Goal: Task Accomplishment & Management: Use online tool/utility

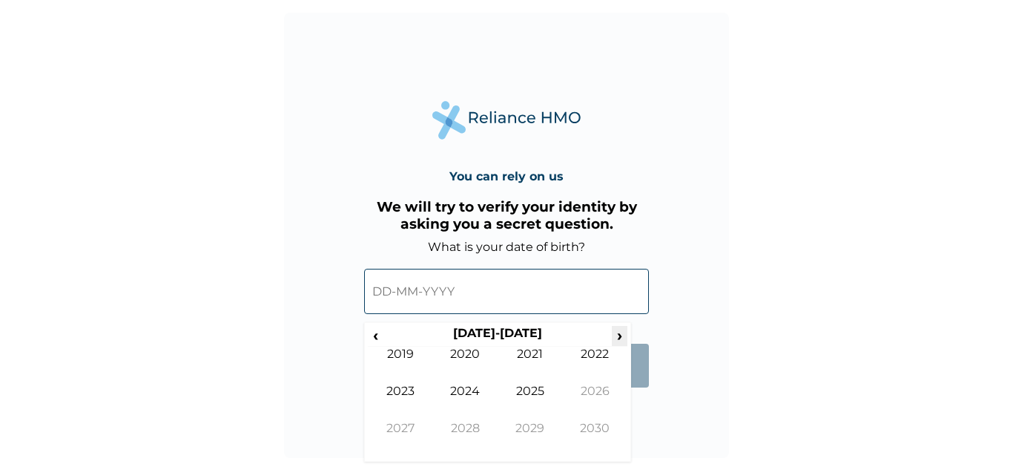
click at [616, 336] on span "›" at bounding box center [620, 335] width 16 height 19
click at [375, 332] on span "‹" at bounding box center [376, 335] width 16 height 19
click at [373, 335] on span "‹" at bounding box center [376, 335] width 16 height 19
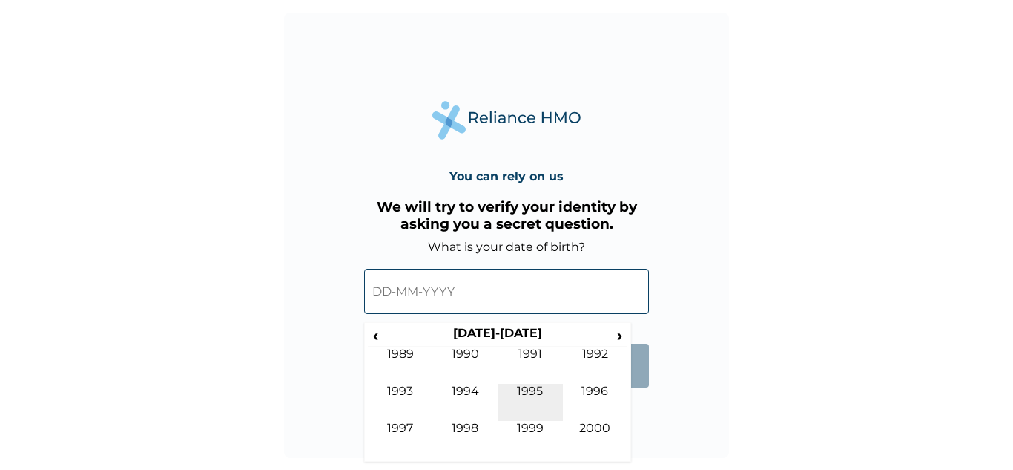
click at [530, 387] on td "1995" at bounding box center [530, 401] width 65 height 37
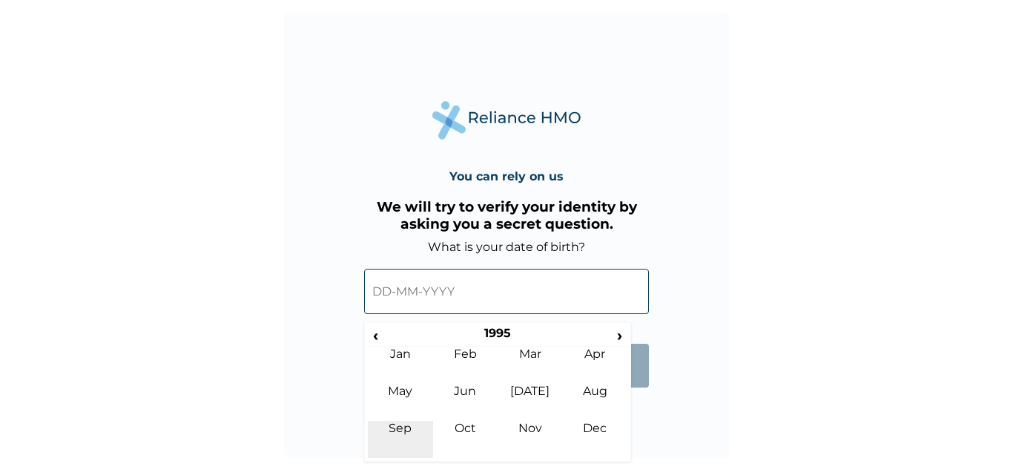
click at [399, 422] on td "Sep" at bounding box center [400, 439] width 65 height 37
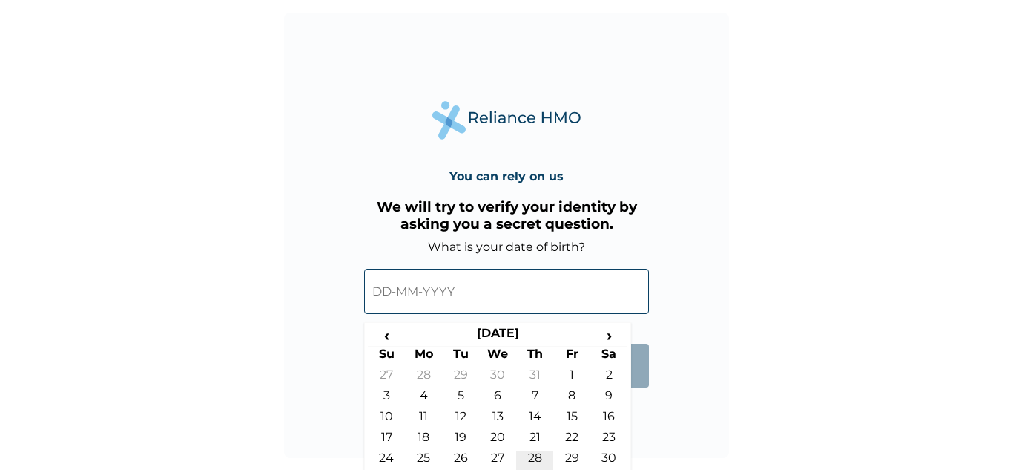
click at [538, 456] on td "28" at bounding box center [534, 460] width 37 height 21
type input "28-09-1995"
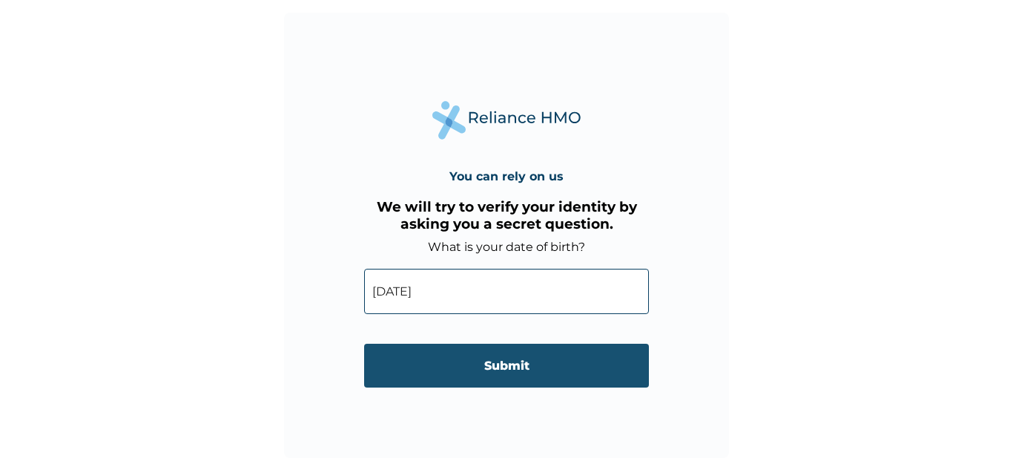
click at [507, 348] on input "Submit" at bounding box center [506, 365] width 285 height 44
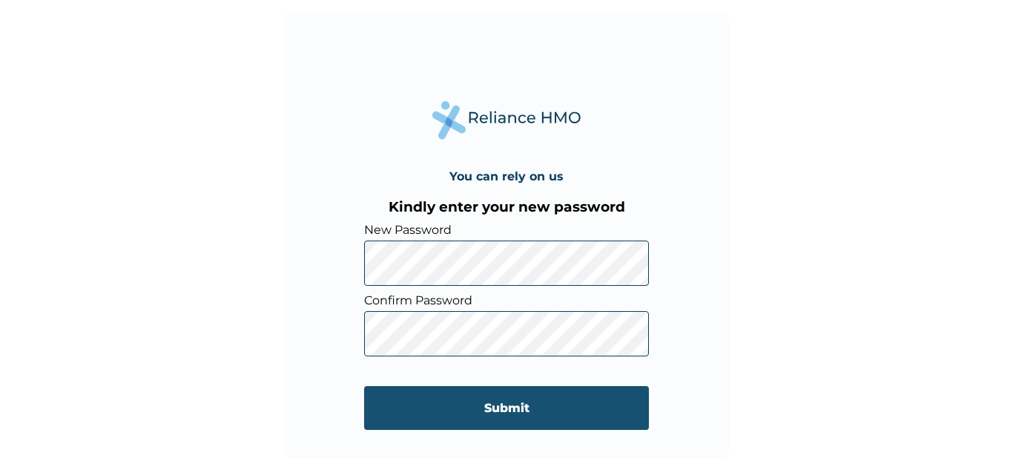
click at [553, 402] on input "Submit" at bounding box center [506, 408] width 285 height 44
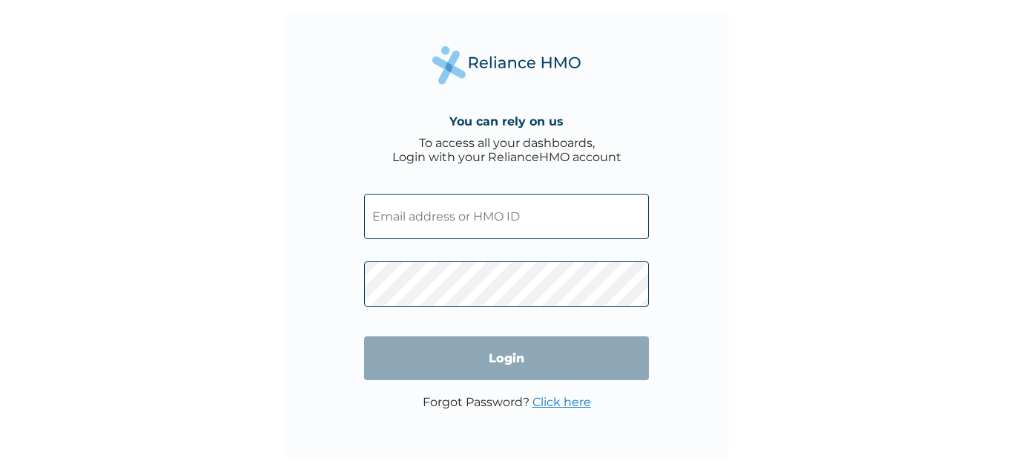
type input "[EMAIL_ADDRESS][DOMAIN_NAME]"
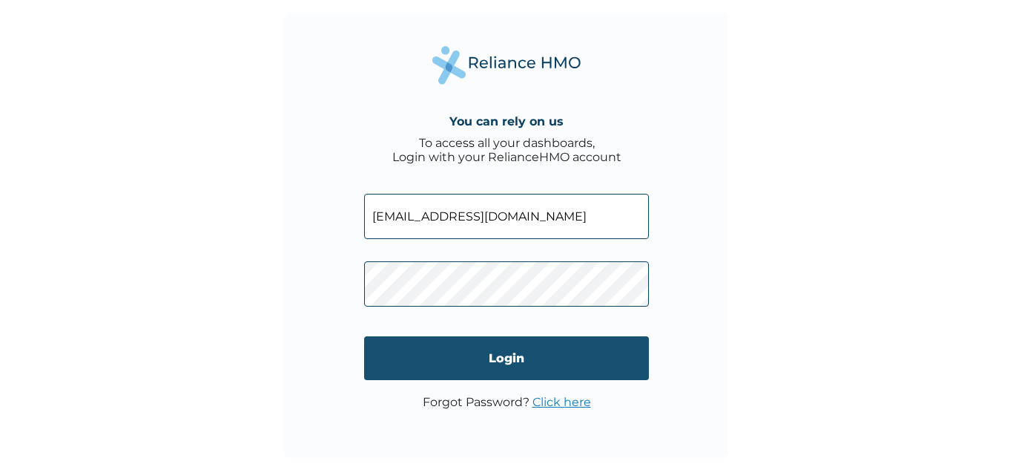
click at [531, 353] on input "Login" at bounding box center [506, 358] width 285 height 44
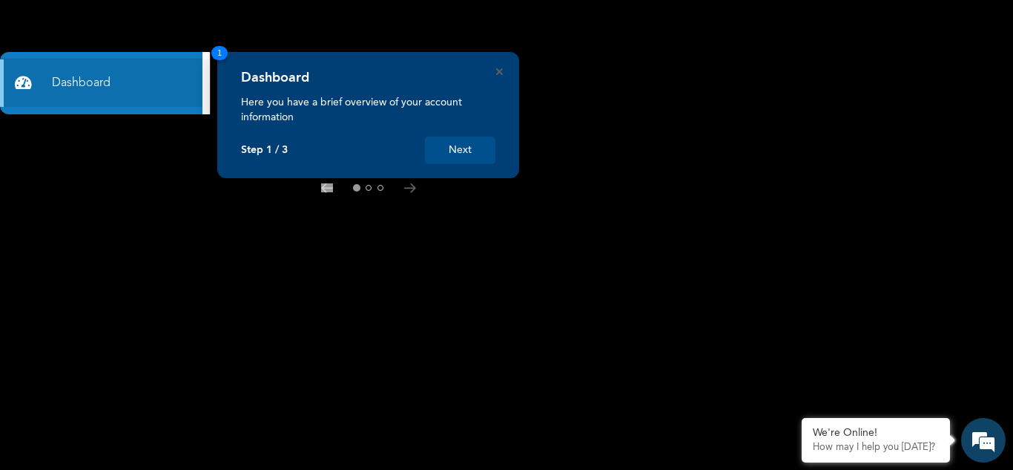
click at [475, 152] on button "Next" at bounding box center [460, 149] width 70 height 27
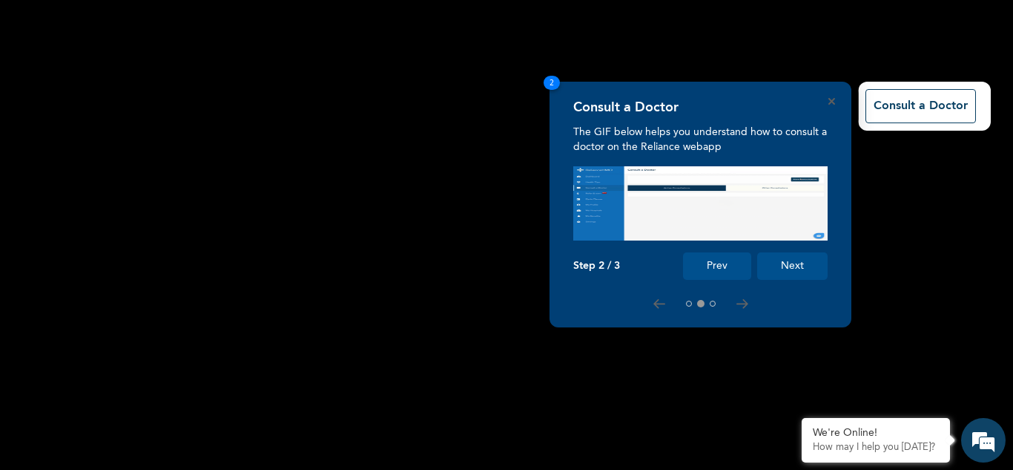
click at [794, 266] on button "Next" at bounding box center [792, 265] width 70 height 27
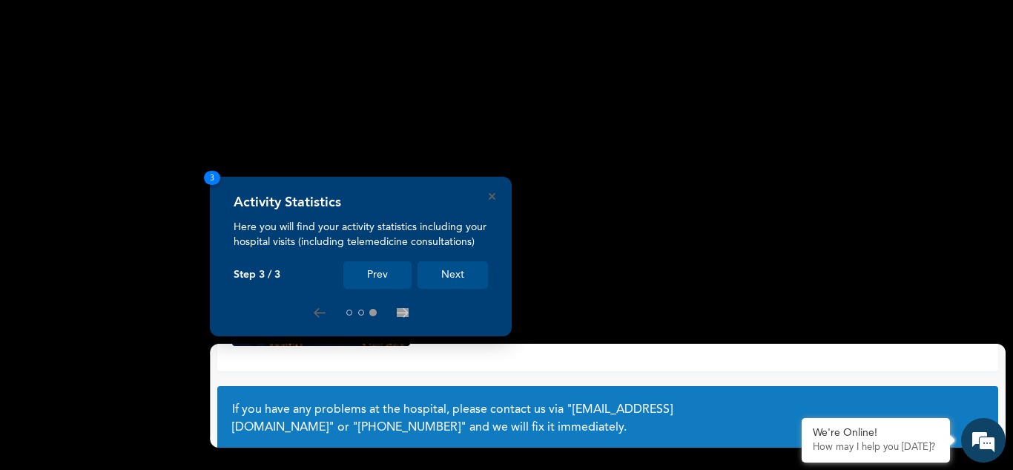
scroll to position [115, 0]
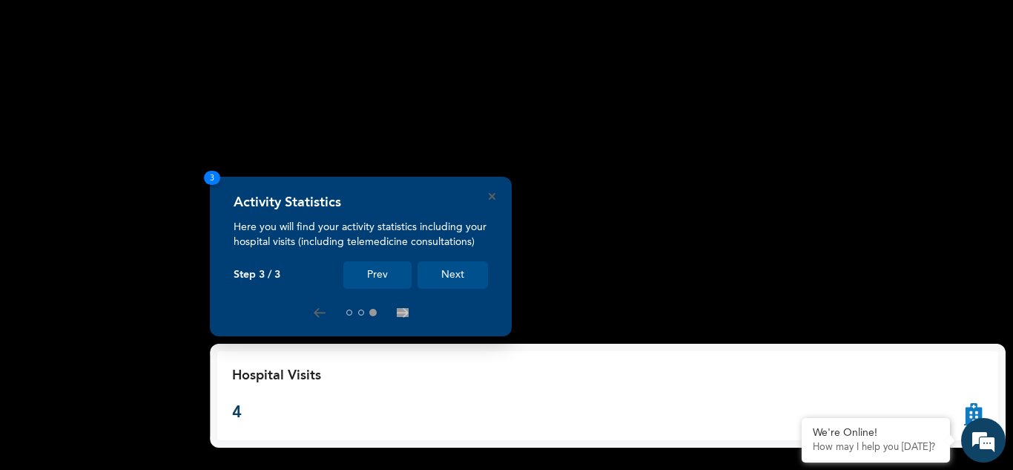
click at [458, 279] on button "Next" at bounding box center [453, 274] width 70 height 27
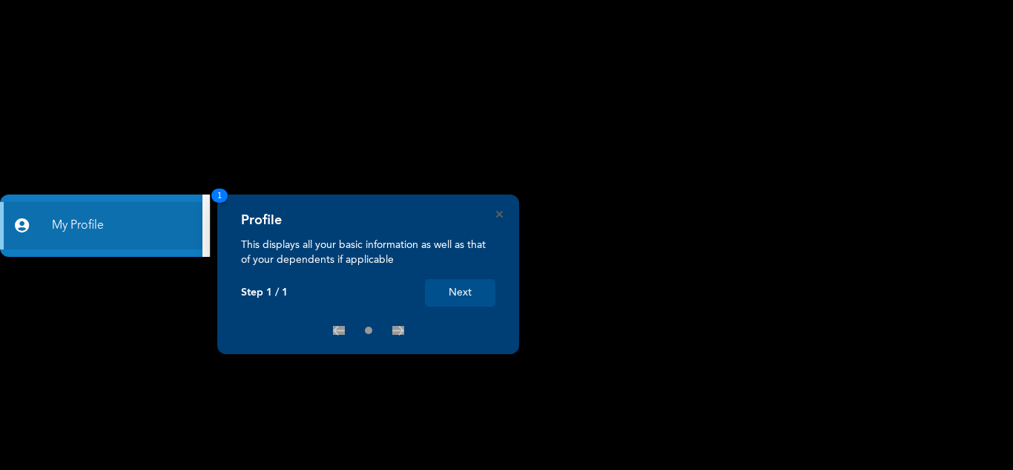
click at [452, 291] on button "Next" at bounding box center [460, 292] width 70 height 27
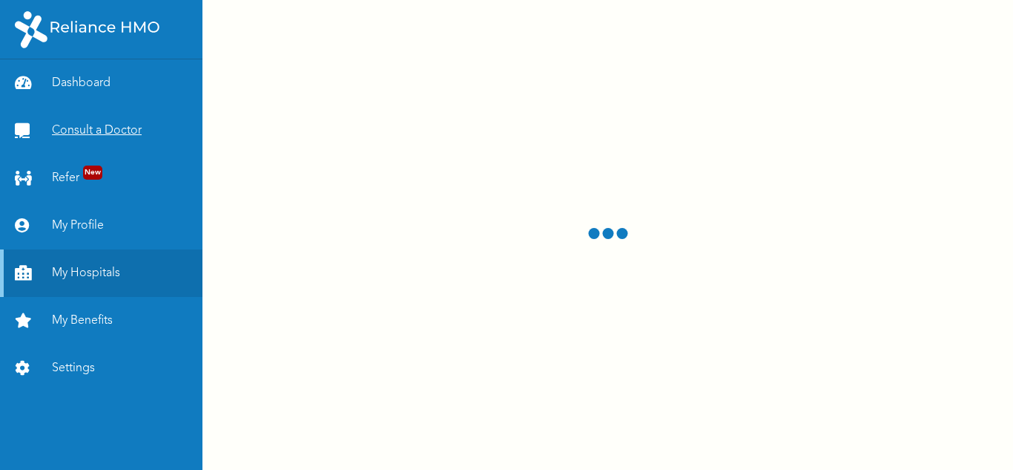
click at [56, 123] on link "Consult a Doctor" at bounding box center [101, 130] width 202 height 47
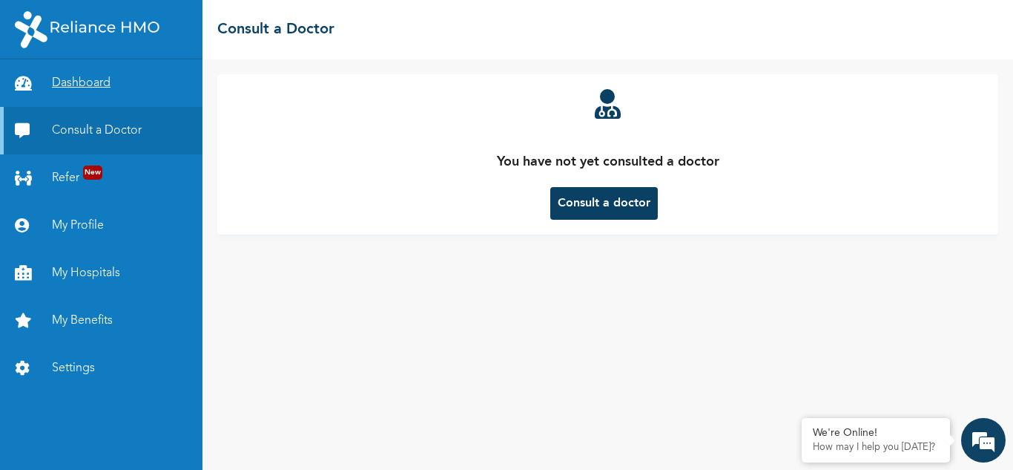
click at [107, 86] on link "Dashboard" at bounding box center [101, 82] width 202 height 47
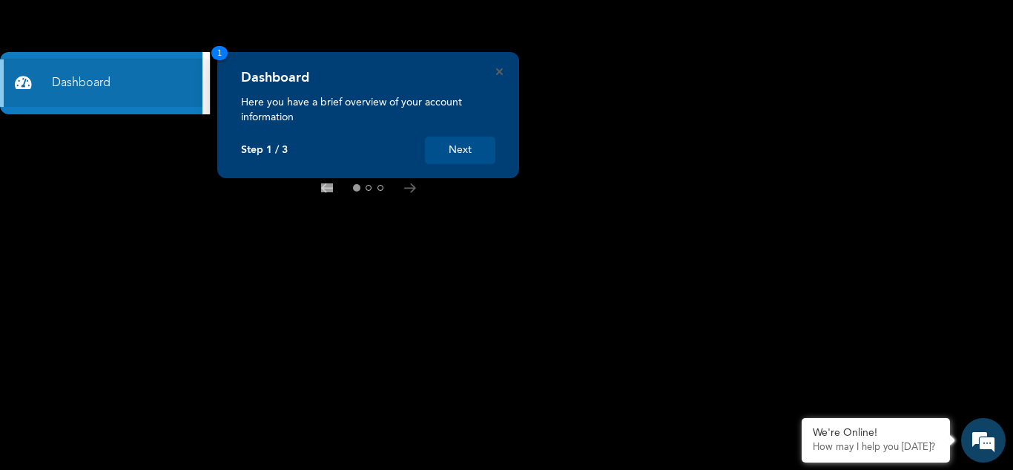
click at [449, 144] on button "Next" at bounding box center [460, 149] width 70 height 27
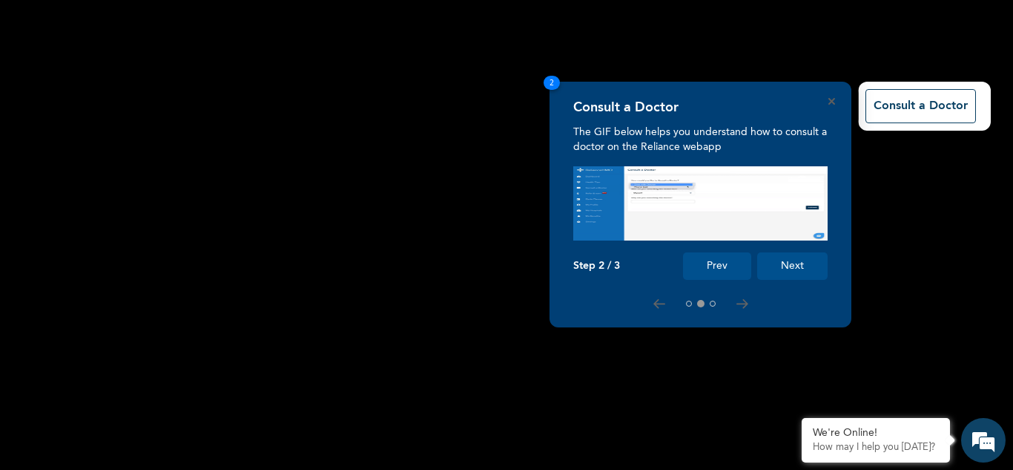
click at [800, 274] on button "Next" at bounding box center [792, 265] width 70 height 27
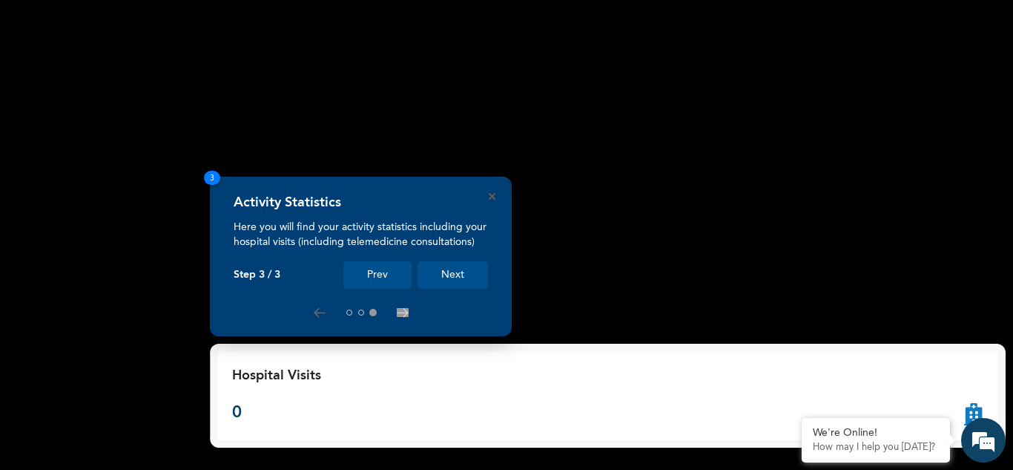
click at [444, 267] on button "Next" at bounding box center [453, 274] width 70 height 27
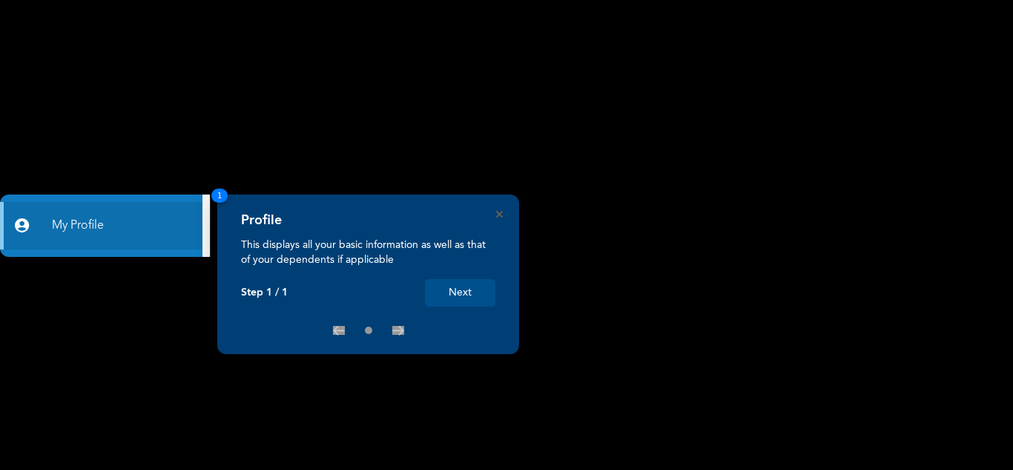
click at [492, 292] on button "Next" at bounding box center [460, 292] width 70 height 27
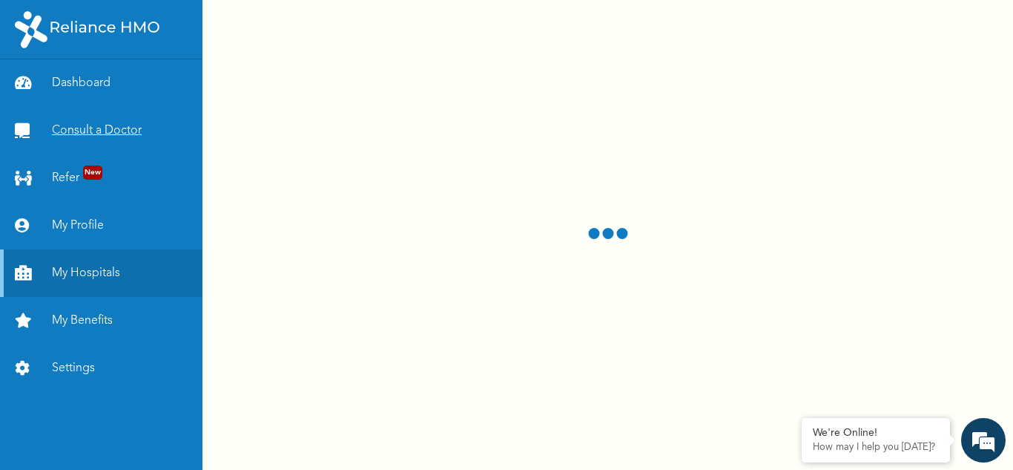
click at [115, 128] on link "Consult a Doctor" at bounding box center [101, 130] width 202 height 47
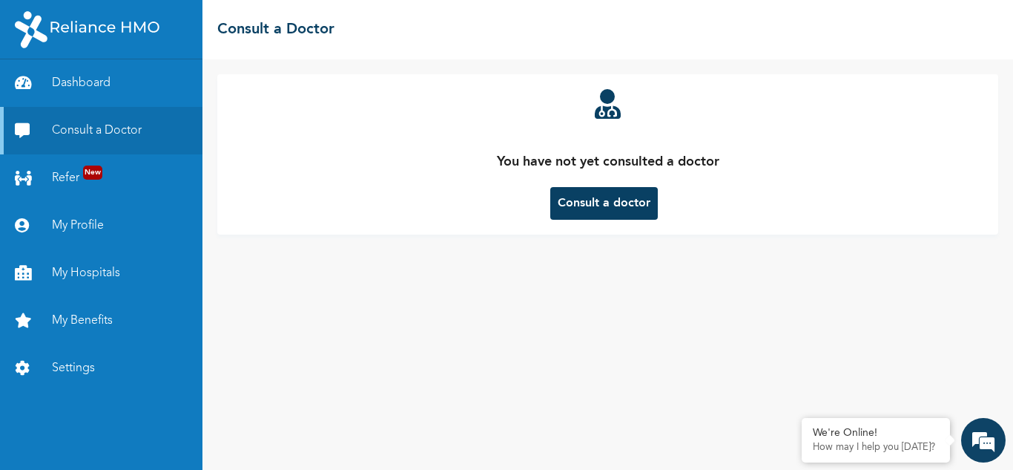
click at [637, 216] on button "Consult a doctor" at bounding box center [604, 203] width 108 height 33
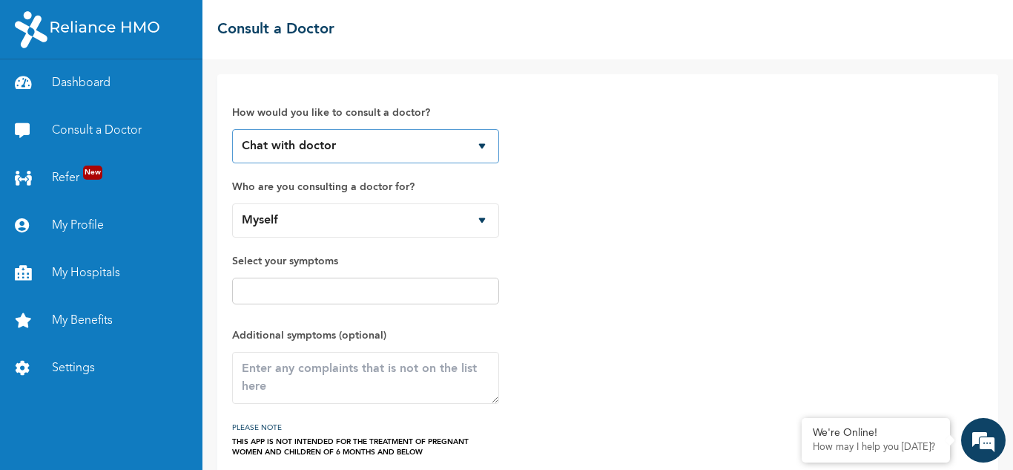
click at [481, 156] on select "Chat with doctor Phone Call" at bounding box center [365, 146] width 267 height 34
click at [232, 129] on select "Chat with doctor Phone Call" at bounding box center [365, 146] width 267 height 34
click at [351, 213] on select "Myself" at bounding box center [365, 220] width 267 height 34
click at [563, 200] on div "How would you like to consult a doctor? Chat with doctor Phone Call Who are you…" at bounding box center [607, 273] width 751 height 368
click at [386, 157] on select "Chat with doctor Phone Call" at bounding box center [365, 146] width 267 height 34
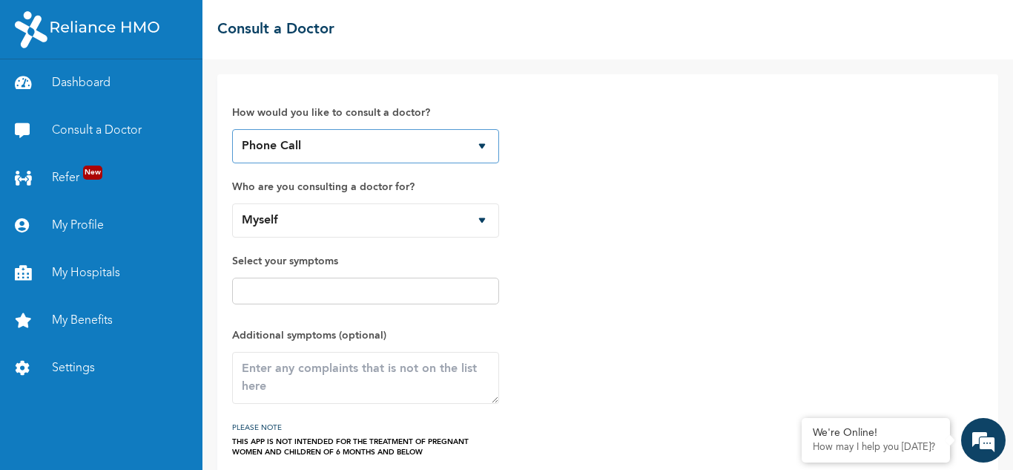
select select "1"
click at [232, 129] on select "Chat with doctor Phone Call" at bounding box center [365, 146] width 267 height 34
click at [312, 290] on input "text" at bounding box center [366, 291] width 258 height 18
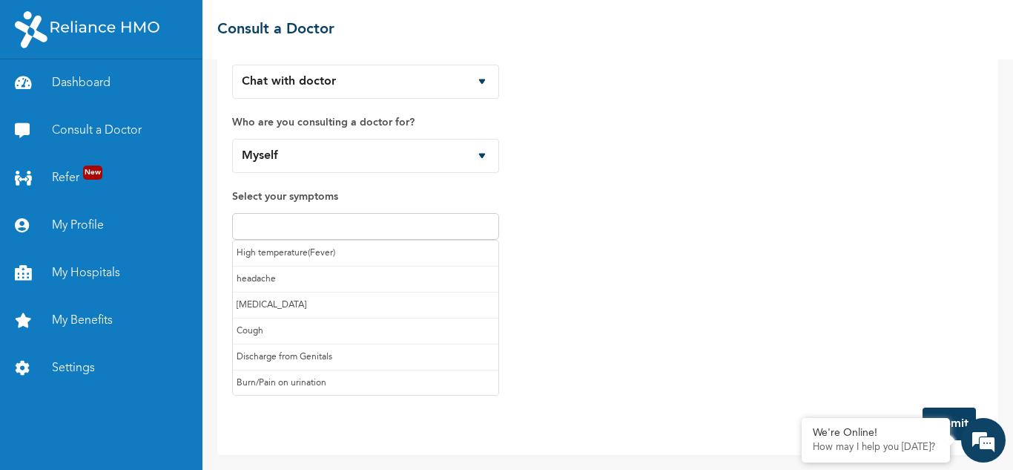
click at [595, 248] on div "How would you like to consult a doctor? Chat with doctor Phone Call Who are you…" at bounding box center [607, 208] width 751 height 368
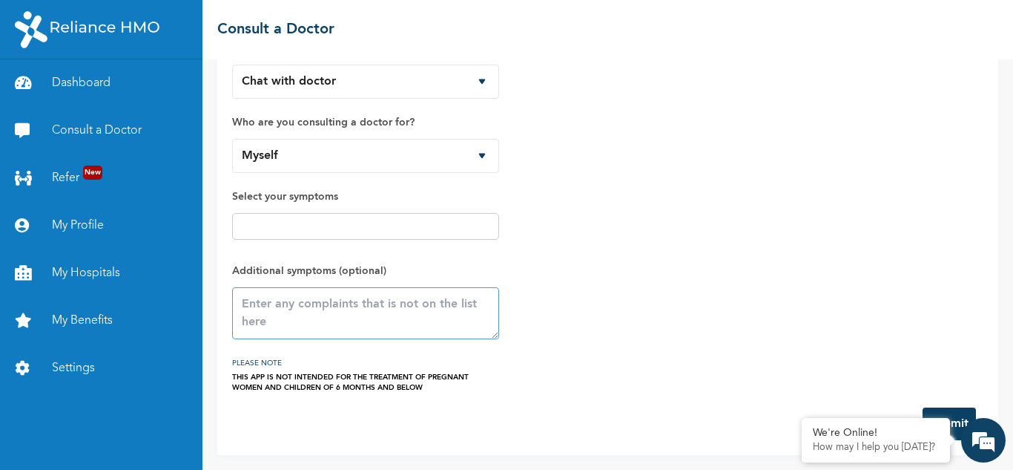
click at [347, 308] on textarea at bounding box center [365, 313] width 267 height 52
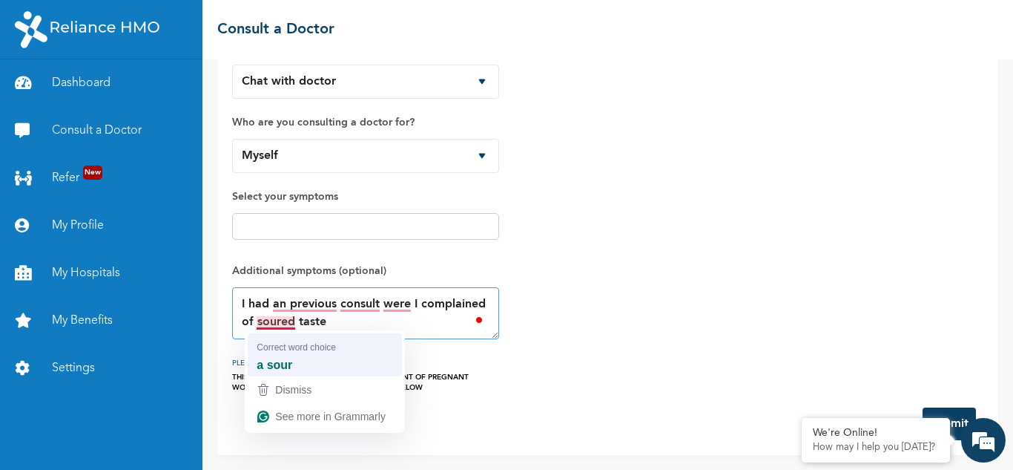
type textarea "I had an previous consult were I complained of a sour taste"
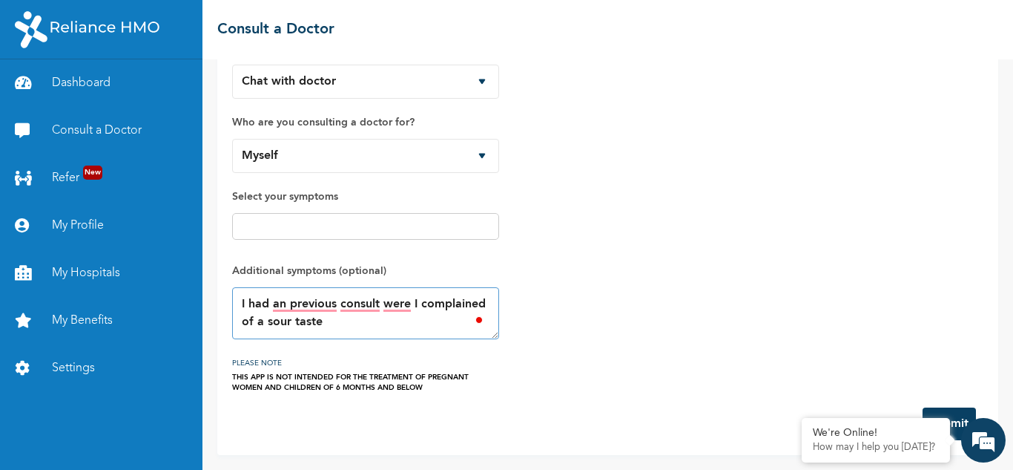
click at [264, 320] on textarea "I had an previous consult were I complained of a sour taste" at bounding box center [365, 313] width 267 height 52
click at [259, 321] on textarea "I had an previous consult were I complained of a sour taste" at bounding box center [365, 313] width 267 height 52
drag, startPoint x: 348, startPoint y: 327, endPoint x: 219, endPoint y: 301, distance: 131.6
click at [219, 301] on div "How would you like to consult a doctor? Chat with doctor Phone Call Who are you…" at bounding box center [607, 232] width 781 height 445
type textarea "T"
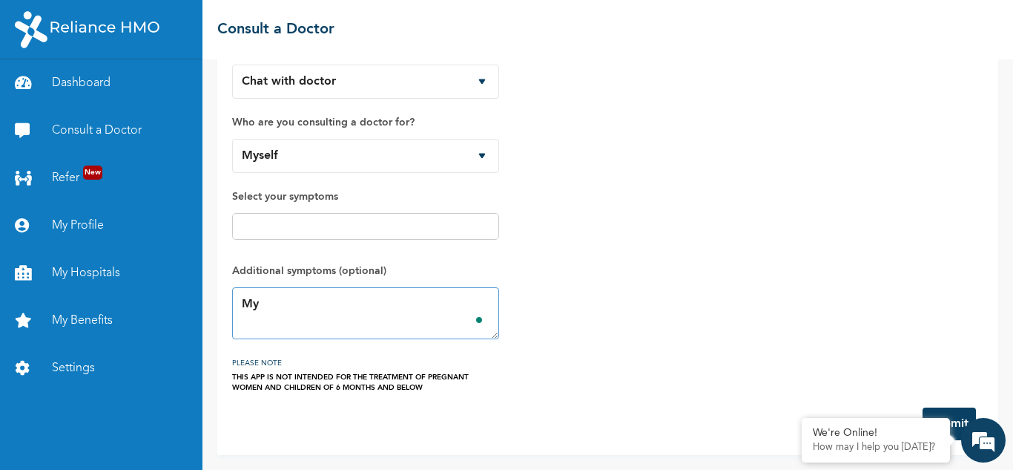
type textarea "M"
click at [365, 327] on textarea "During my last dentist visit, I was advised to see an enterologist." at bounding box center [365, 313] width 267 height 52
click at [318, 325] on textarea "During my last dentist visit, I was advised to see an enterologist." at bounding box center [365, 313] width 267 height 52
paste textarea "gastro"
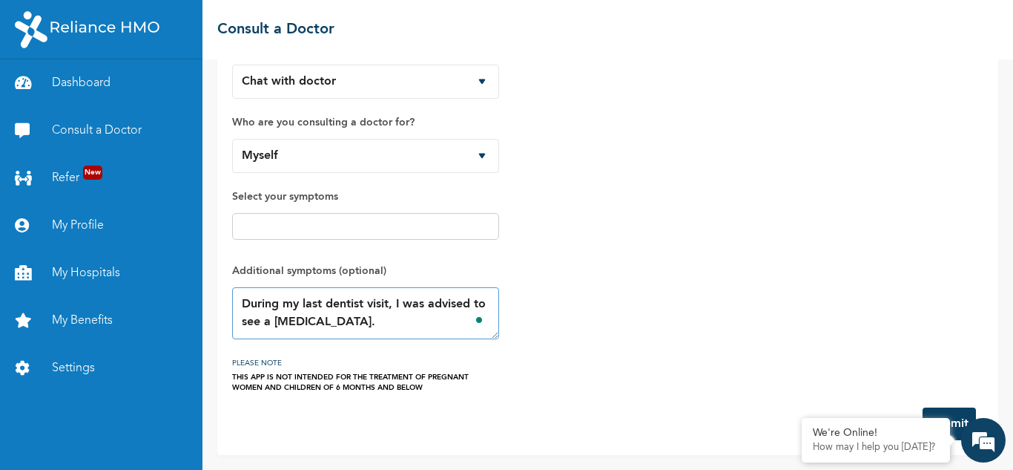
type textarea "During my last dentist visit, I was advised to see a gastroenterologist."
click at [953, 411] on button "Submit" at bounding box center [949, 423] width 53 height 33
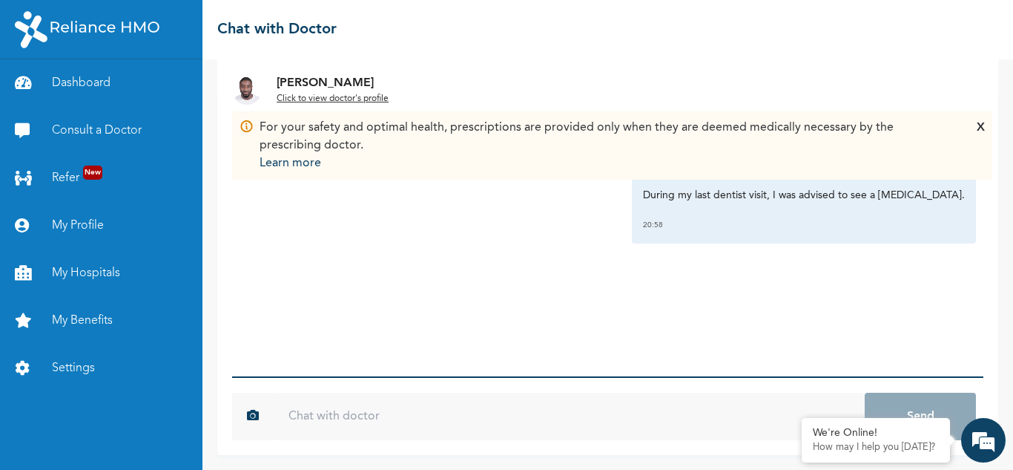
click at [348, 419] on input "text" at bounding box center [569, 415] width 591 height 47
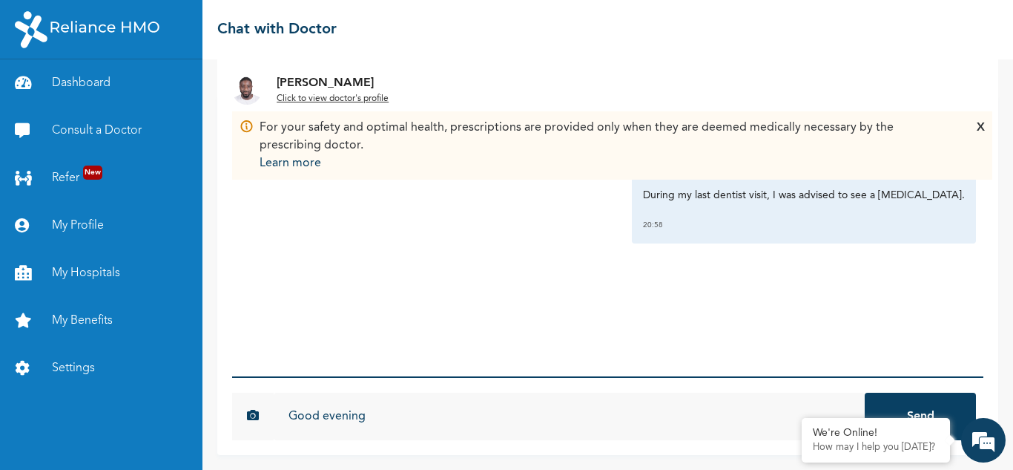
type input "Good evening"
click at [865, 392] on button "Send" at bounding box center [920, 415] width 111 height 47
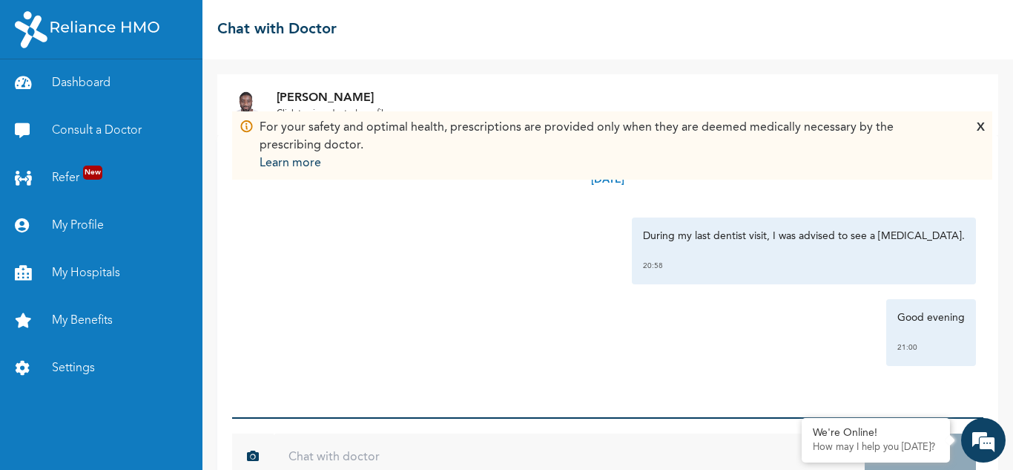
click at [981, 125] on div "X" at bounding box center [981, 145] width 8 height 53
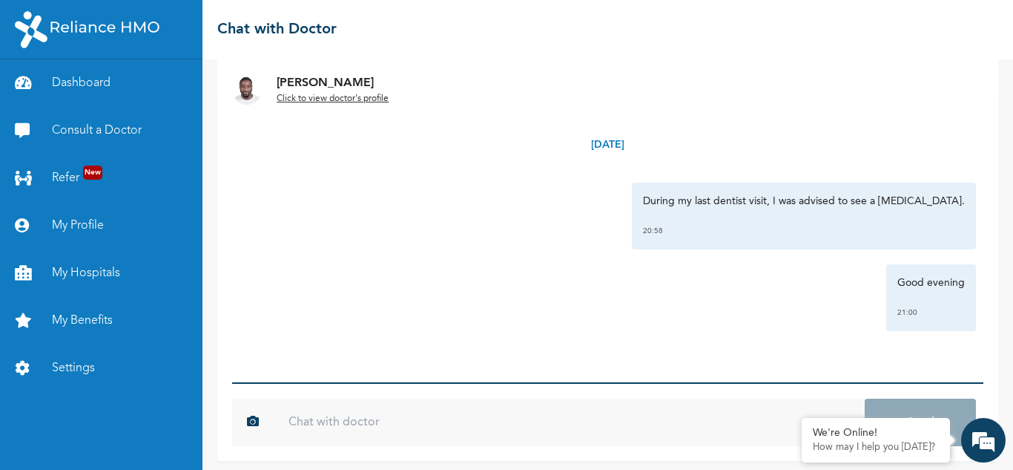
scroll to position [41, 0]
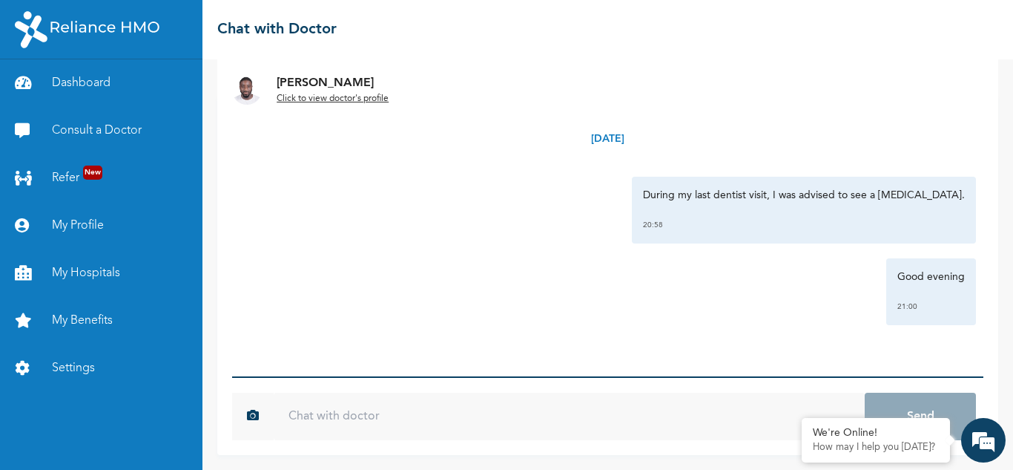
click at [326, 97] on u "Click to view doctor's profile" at bounding box center [333, 98] width 112 height 9
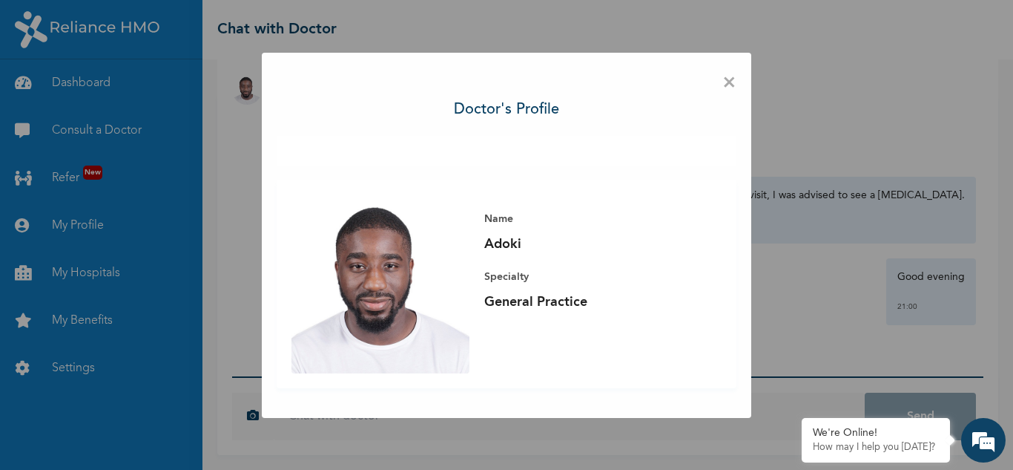
click at [731, 84] on span "×" at bounding box center [729, 82] width 14 height 31
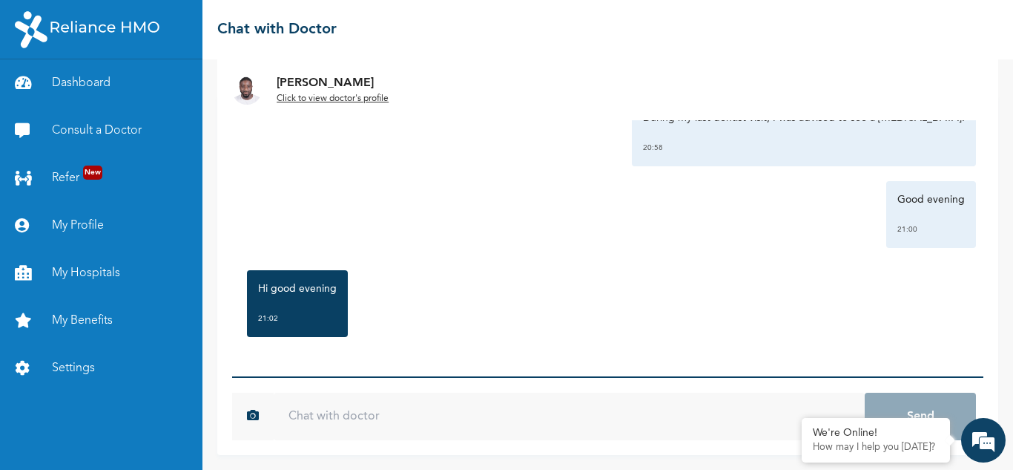
scroll to position [79, 0]
click at [357, 421] on input "text" at bounding box center [569, 415] width 591 height 47
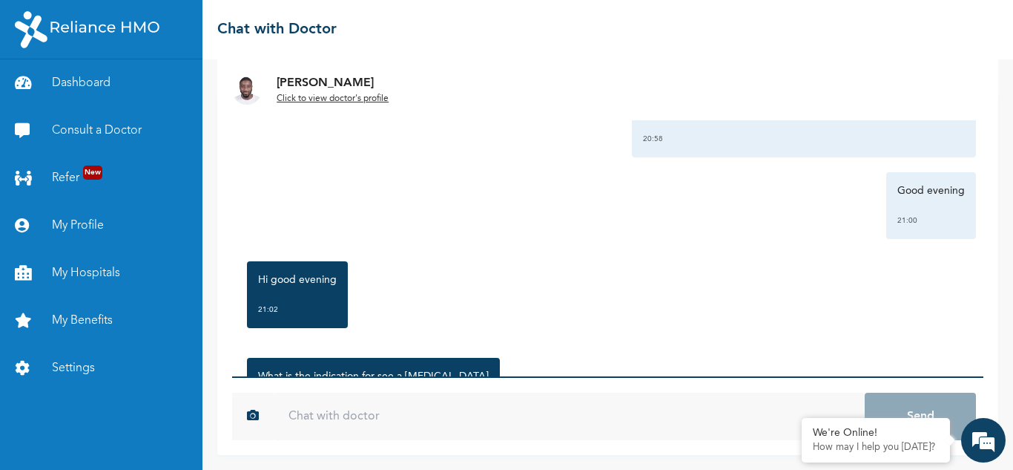
scroll to position [175, 0]
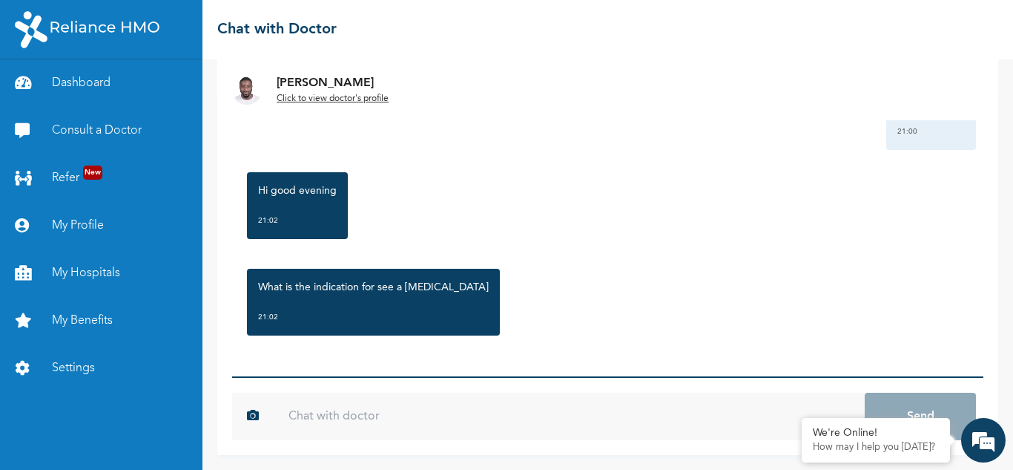
click at [382, 415] on input "text" at bounding box center [569, 415] width 591 height 47
type input "I"
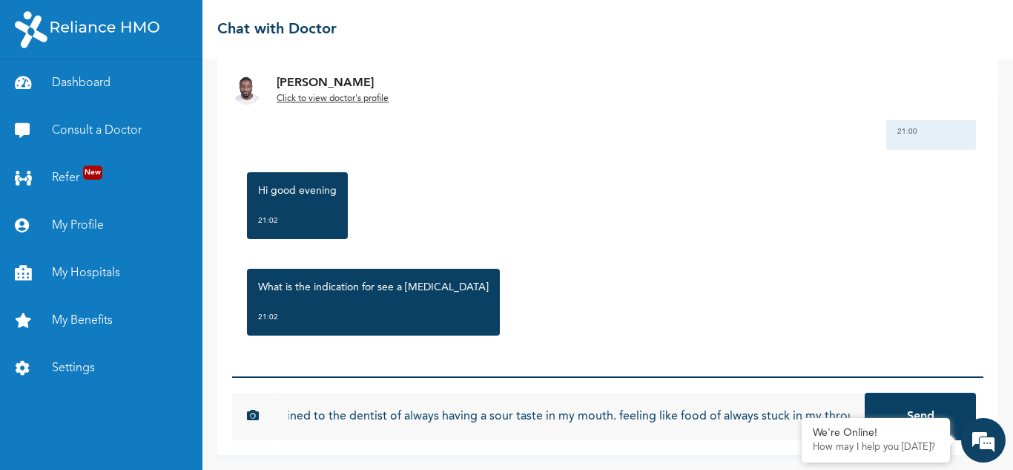
scroll to position [0, 0]
click at [842, 414] on input "I complained to the dentist of always having a sour taste in my mouth. feeling …" at bounding box center [569, 415] width 591 height 47
click at [849, 407] on input "I complained to the dentist of always having a sour taste in my mouth. feeling …" at bounding box center [569, 415] width 591 height 47
paste input "throat"
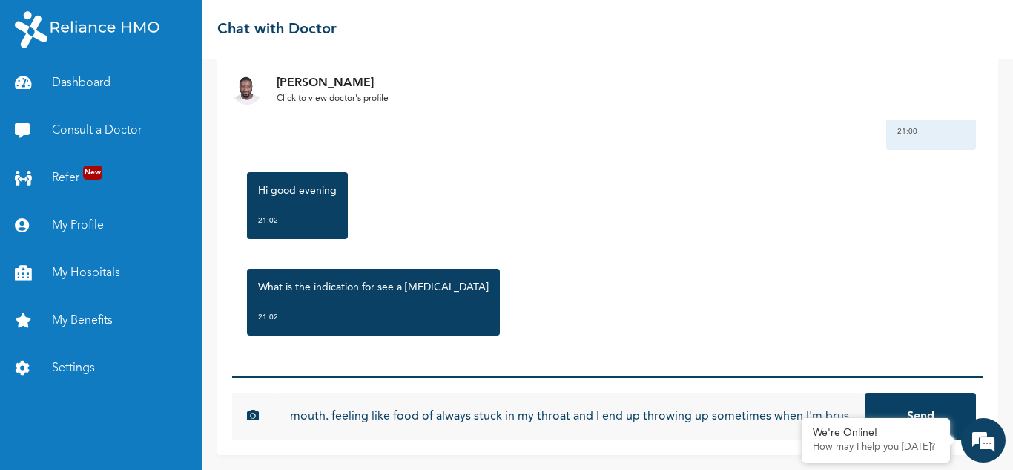
scroll to position [0, 338]
type input "I complained to the dentist of always having a sour taste in my mouth. feeling …"
click at [865, 392] on button "Send" at bounding box center [920, 415] width 111 height 47
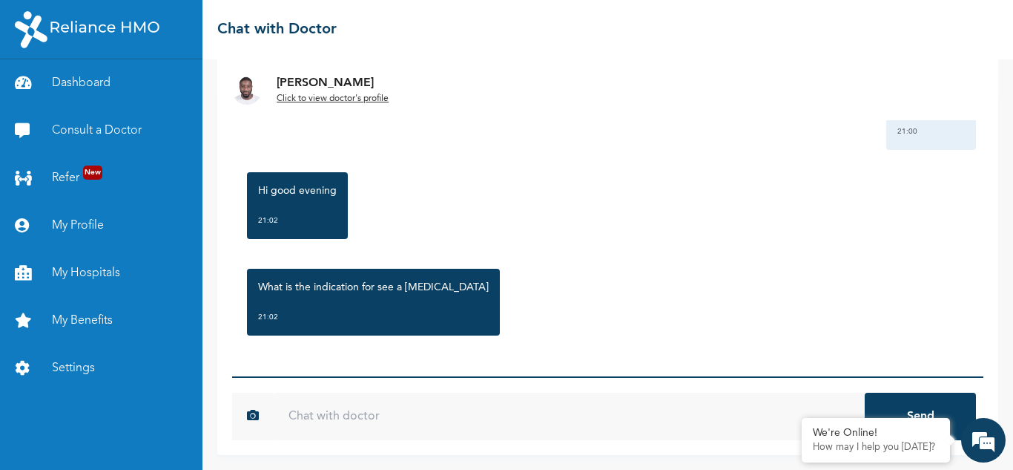
scroll to position [0, 0]
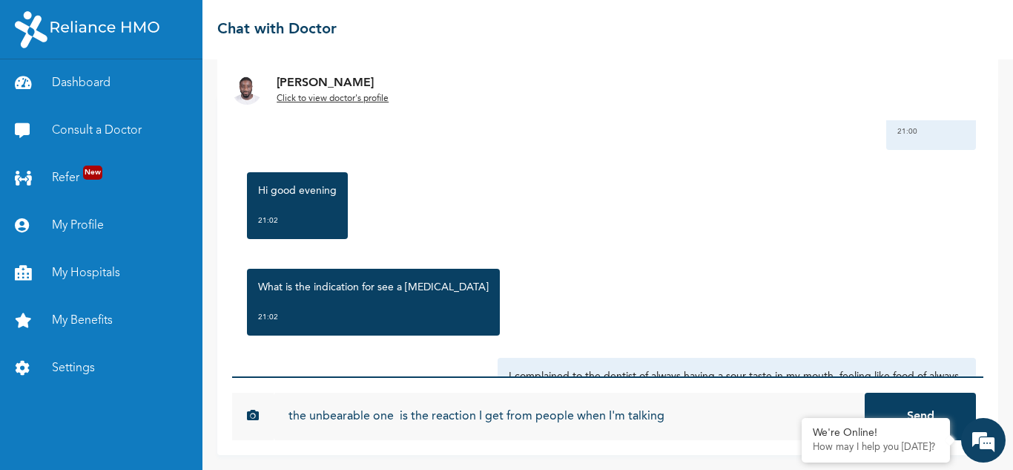
type input "the unbearable one is the reaction I get from people when I'm talking"
click at [865, 392] on button "Send" at bounding box center [920, 415] width 111 height 47
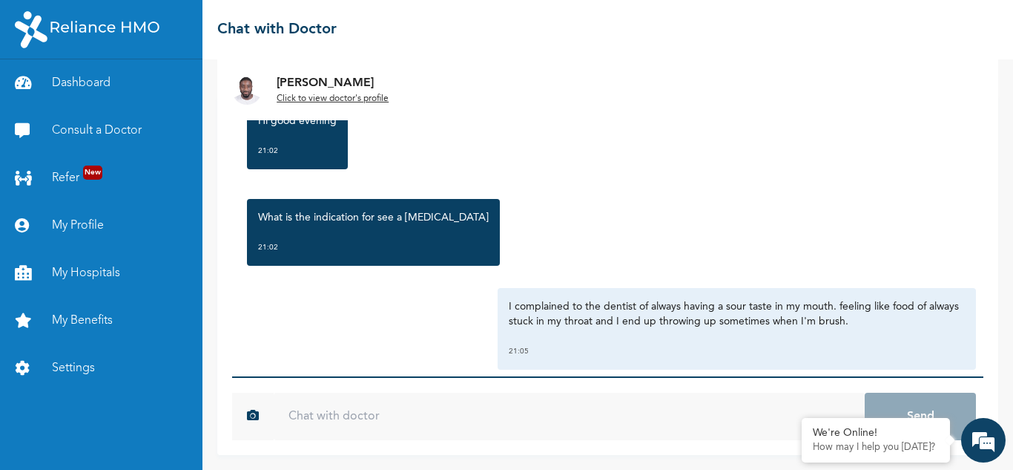
scroll to position [271, 0]
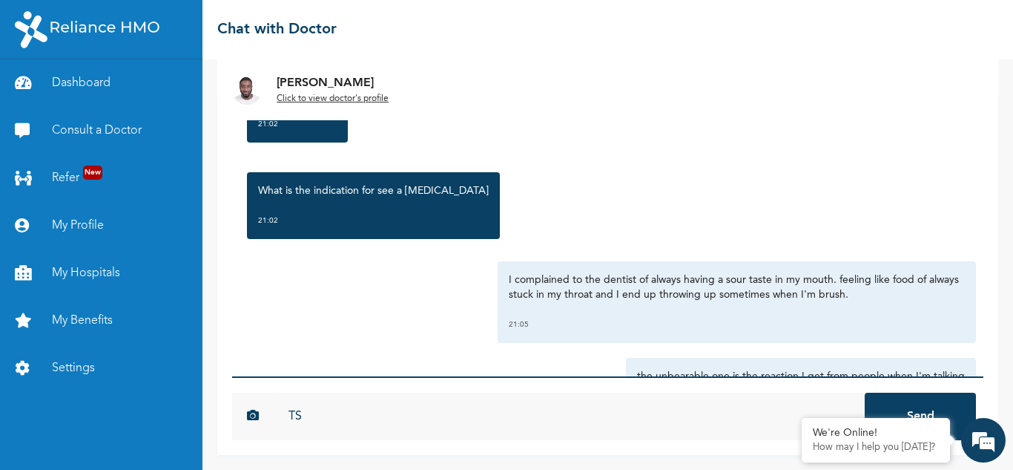
type input "T"
type input "S"
type input "c"
type input "I"
type input "t"
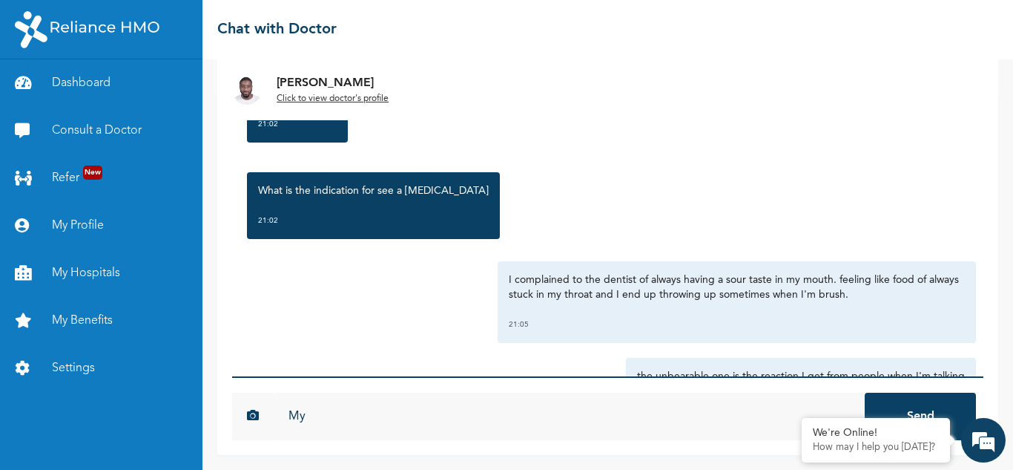
type input "M"
type input "I"
type input "Few minutes after brushing, my mouth tastes sour"
click at [865, 392] on button "Send" at bounding box center [920, 415] width 111 height 47
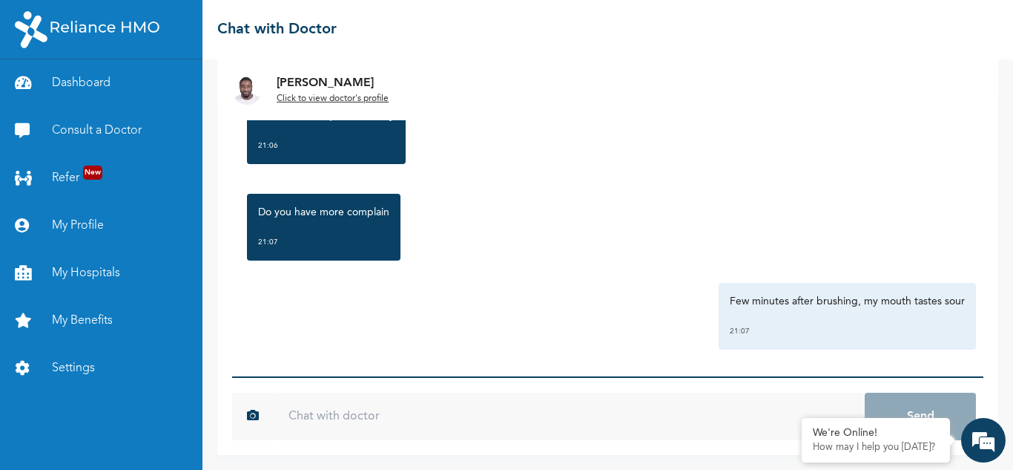
scroll to position [1201, 0]
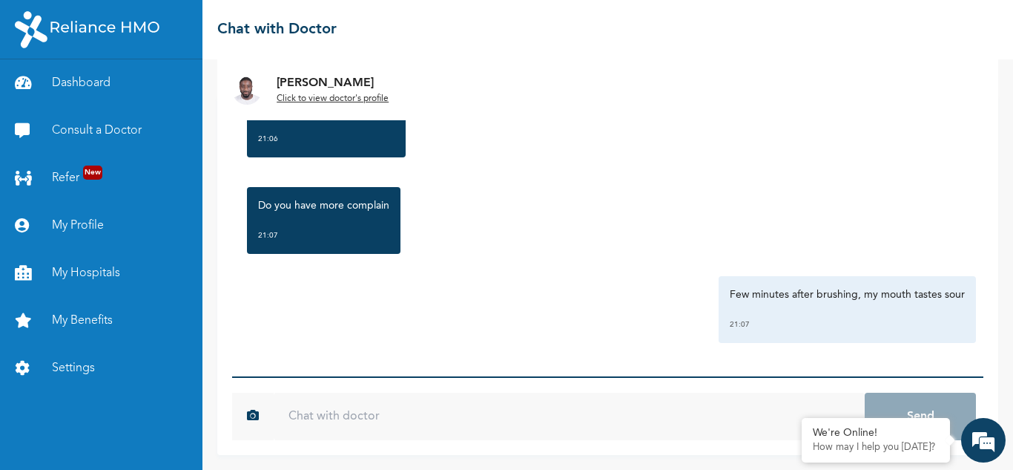
click at [409, 420] on input "text" at bounding box center [569, 415] width 591 height 47
type input "no no"
click at [865, 392] on button "Send" at bounding box center [920, 415] width 111 height 47
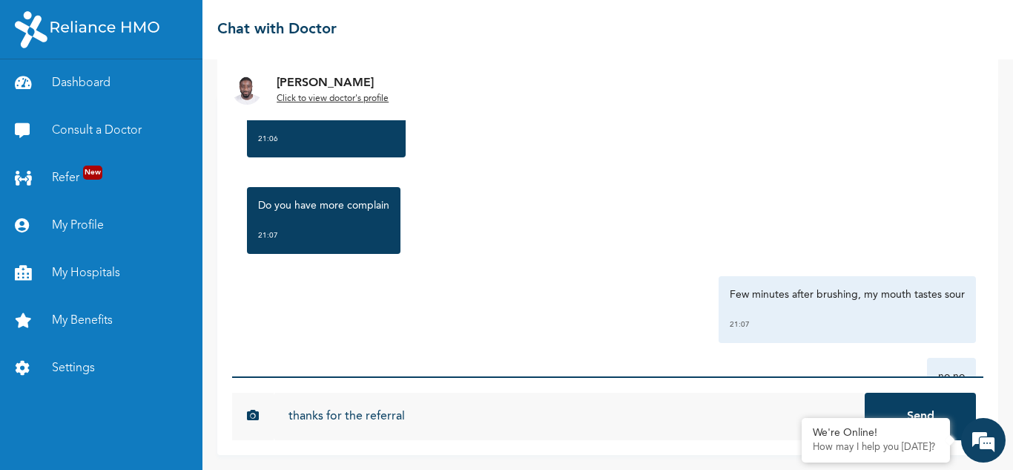
type input "thanks for the referral"
click at [865, 392] on button "Send" at bounding box center [920, 415] width 111 height 47
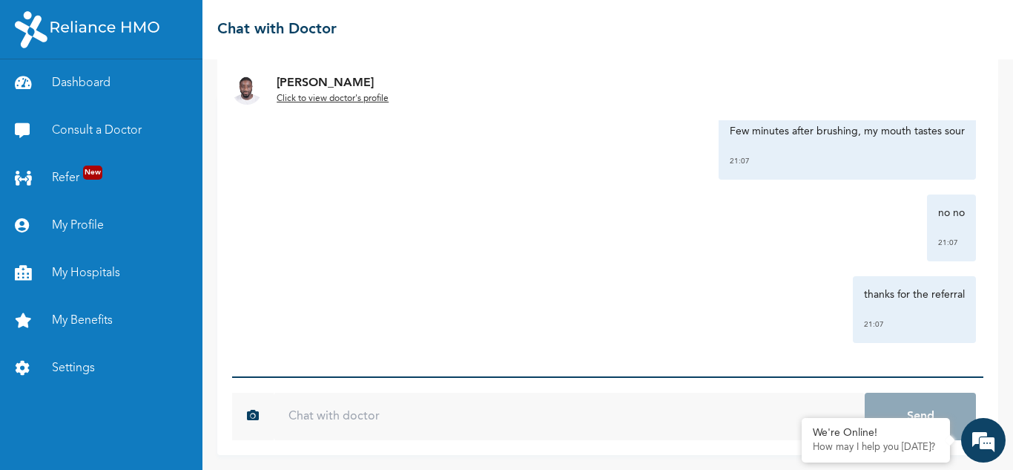
scroll to position [11, 0]
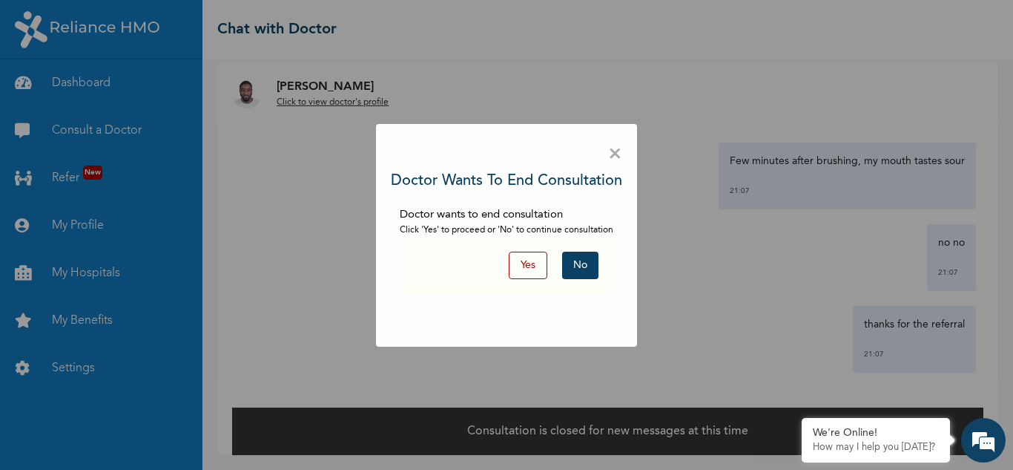
click at [536, 266] on button "Yes" at bounding box center [528, 264] width 39 height 27
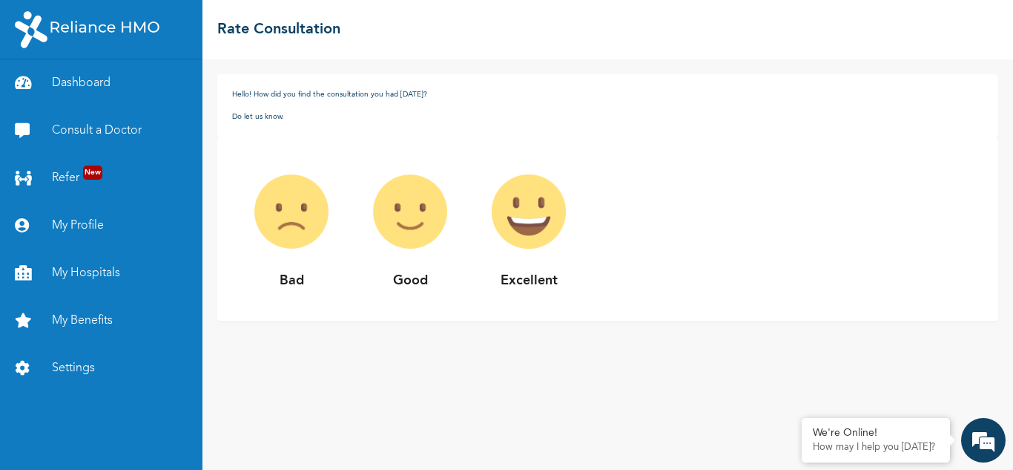
click at [351, 280] on p "Good" at bounding box center [410, 281] width 119 height 20
click at [470, 277] on p "Excellent" at bounding box center [529, 281] width 119 height 20
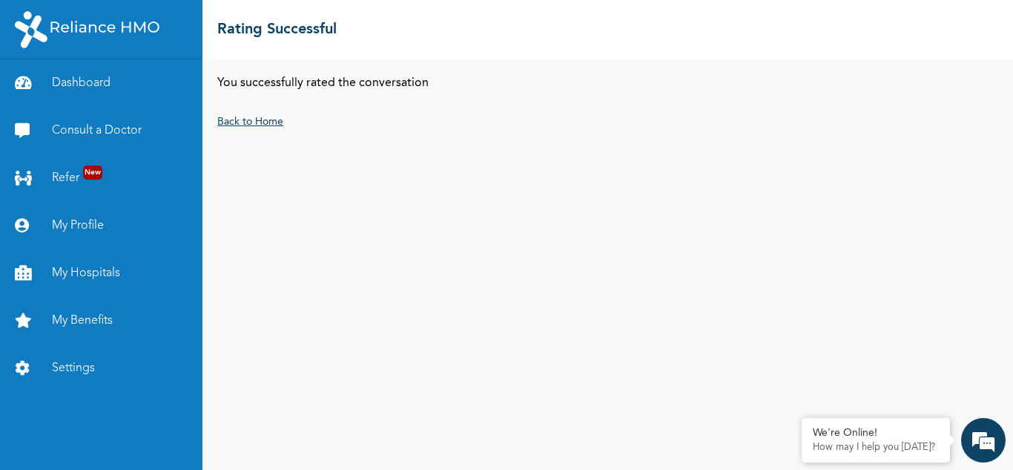
click at [246, 116] on link "Back to Home" at bounding box center [250, 121] width 66 height 10
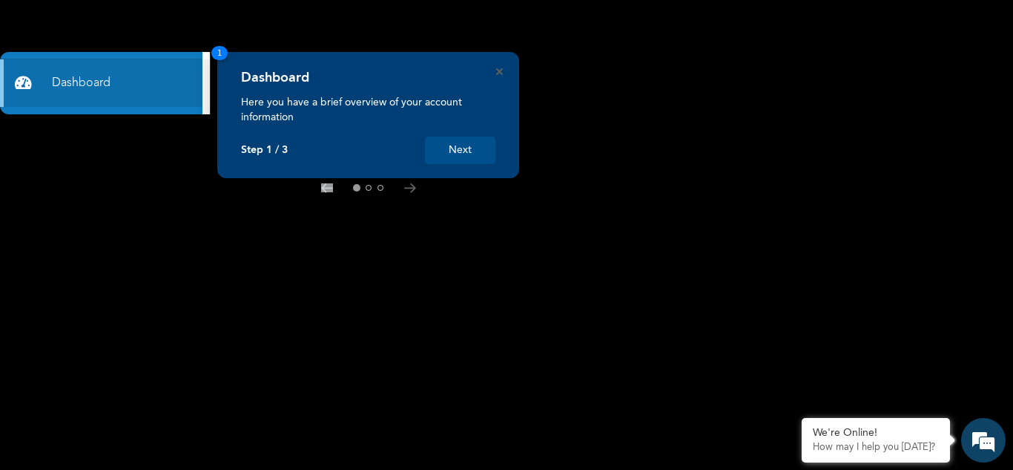
click at [478, 152] on button "Next" at bounding box center [460, 149] width 70 height 27
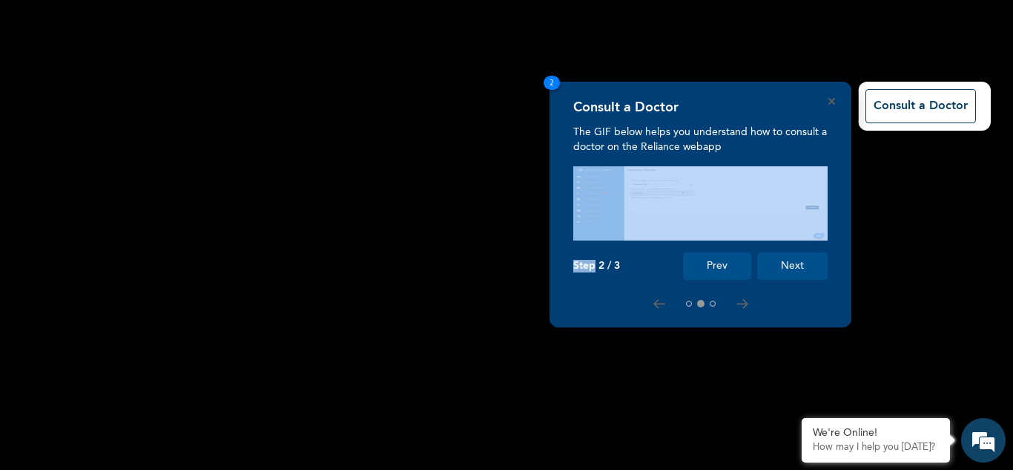
click at [478, 469] on div "Consult a Doctor The GIF below helps you understand how to consult a doctor on …" at bounding box center [506, 470] width 1013 height 0
click at [831, 103] on icon "Close" at bounding box center [831, 101] width 7 height 7
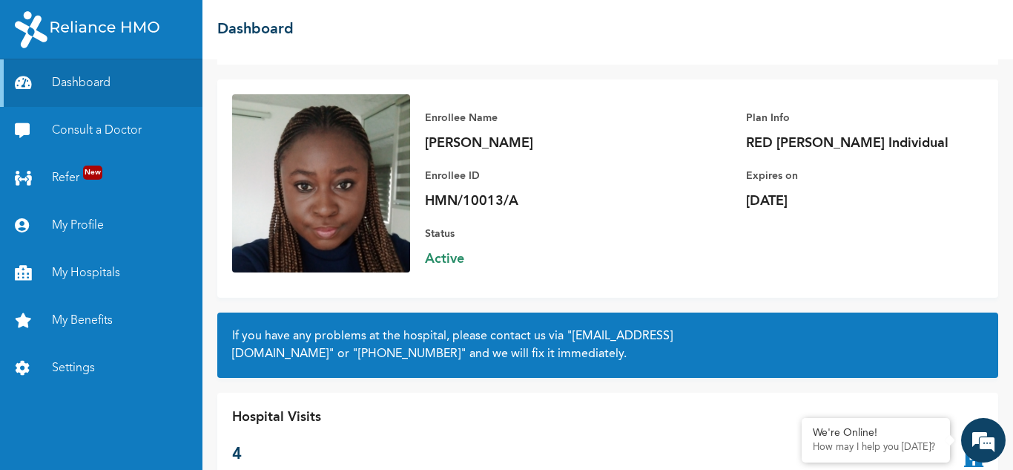
scroll to position [115, 0]
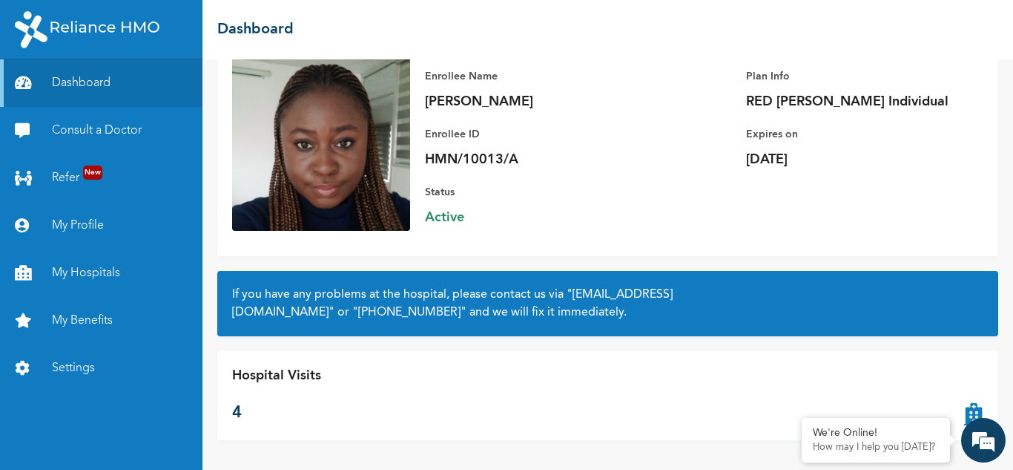
click at [975, 412] on icon at bounding box center [973, 395] width 19 height 59
click at [240, 405] on p "4" at bounding box center [276, 413] width 89 height 24
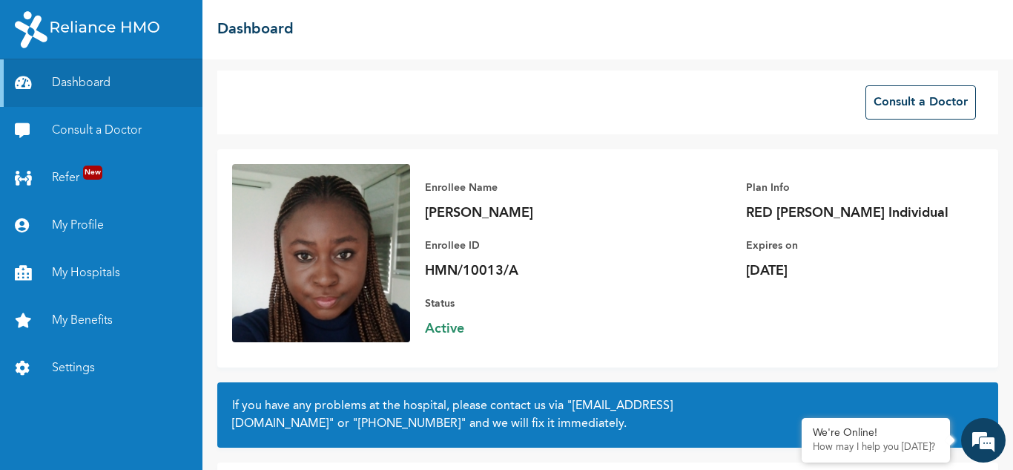
scroll to position [0, 0]
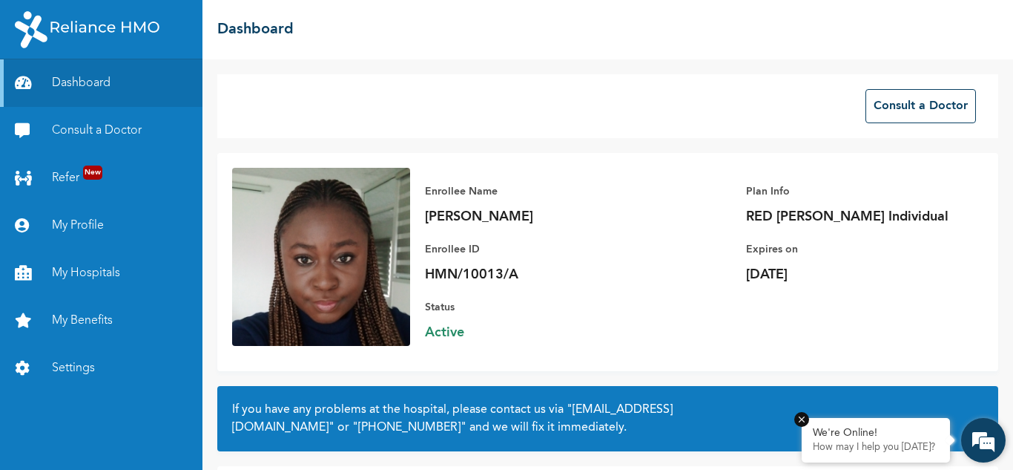
click at [879, 441] on p "How may I help you [DATE]?" at bounding box center [876, 447] width 126 height 12
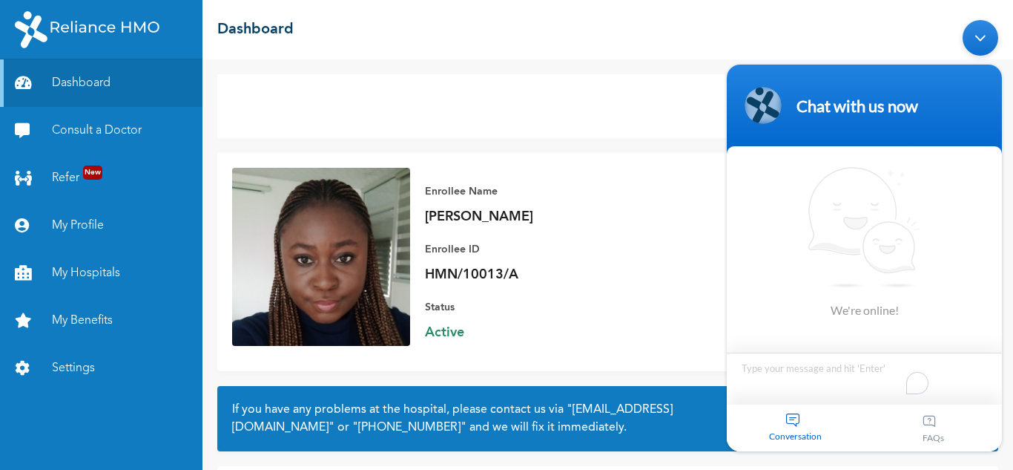
drag, startPoint x: 825, startPoint y: 363, endPoint x: 814, endPoint y: 359, distance: 11.3
click at [824, 363] on textarea "To enrich screen reader interactions, please activate Accessibility in Grammarl…" at bounding box center [864, 378] width 275 height 52
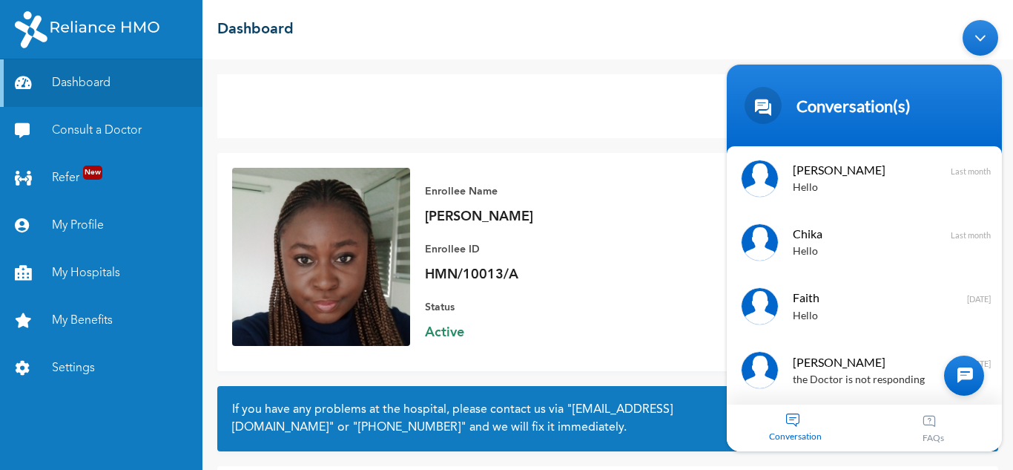
click at [975, 380] on div at bounding box center [964, 375] width 40 height 40
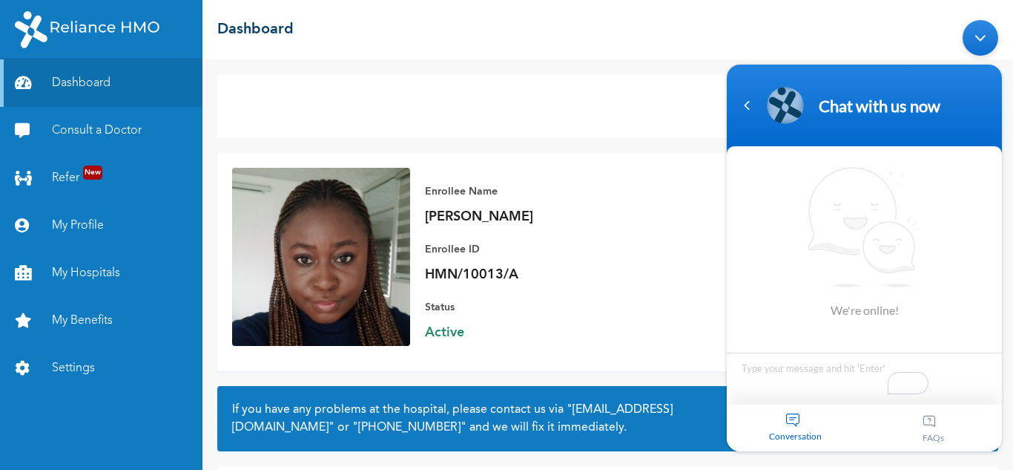
click at [825, 373] on textarea "To enrich screen reader interactions, please activate Accessibility in Grammarl…" at bounding box center [864, 378] width 275 height 52
type textarea "hello"
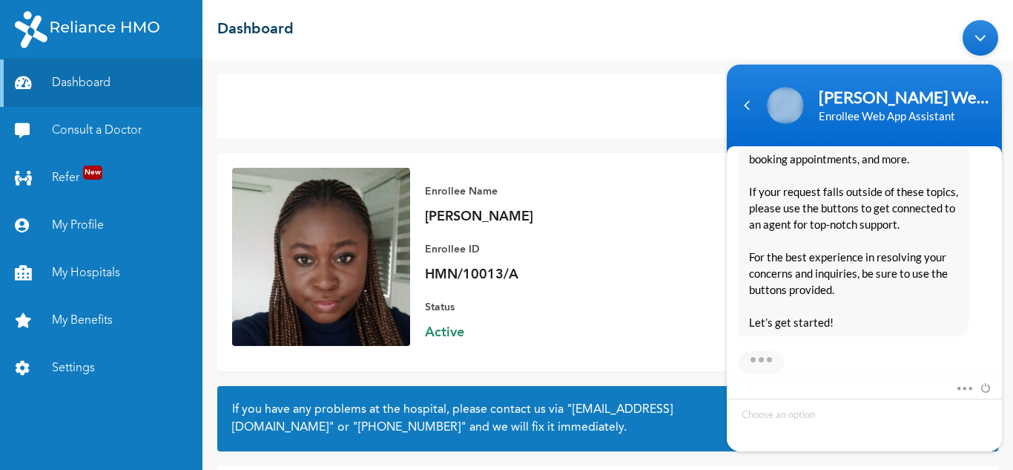
scroll to position [396, 0]
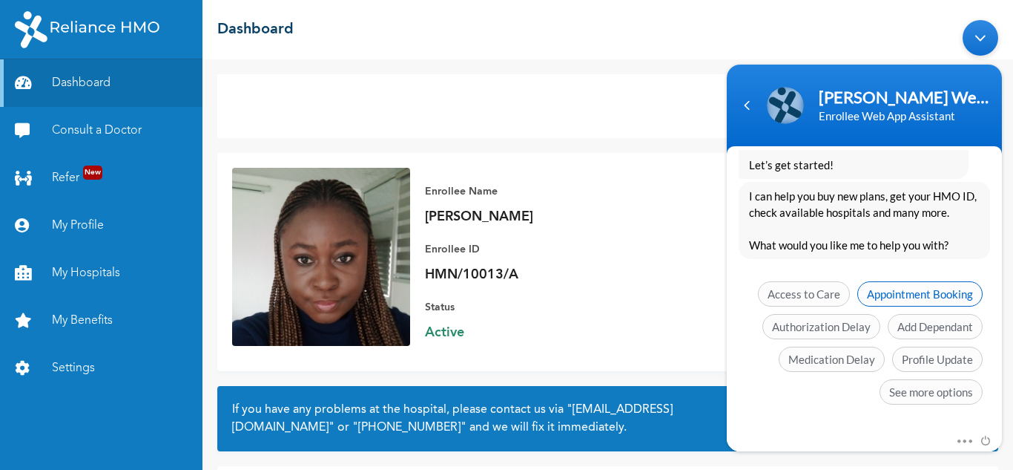
click at [941, 296] on span "Appointment Booking" at bounding box center [919, 292] width 125 height 25
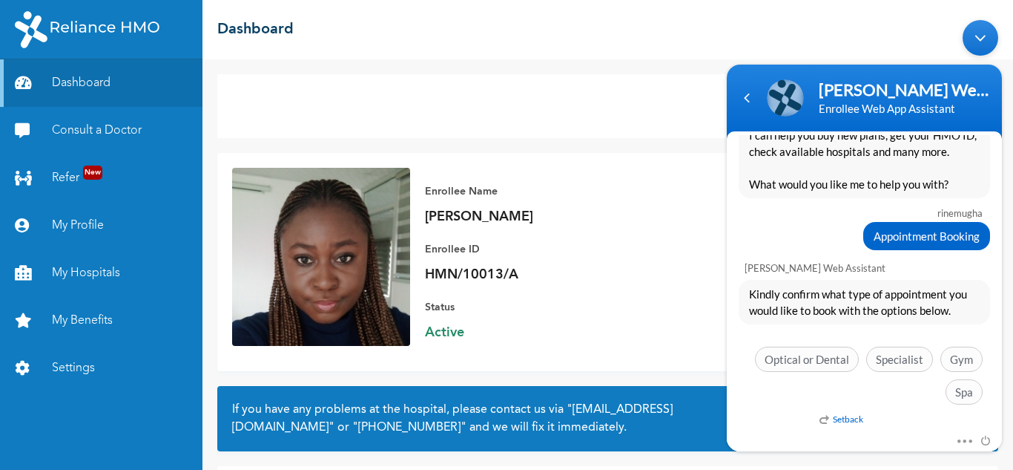
scroll to position [431, 0]
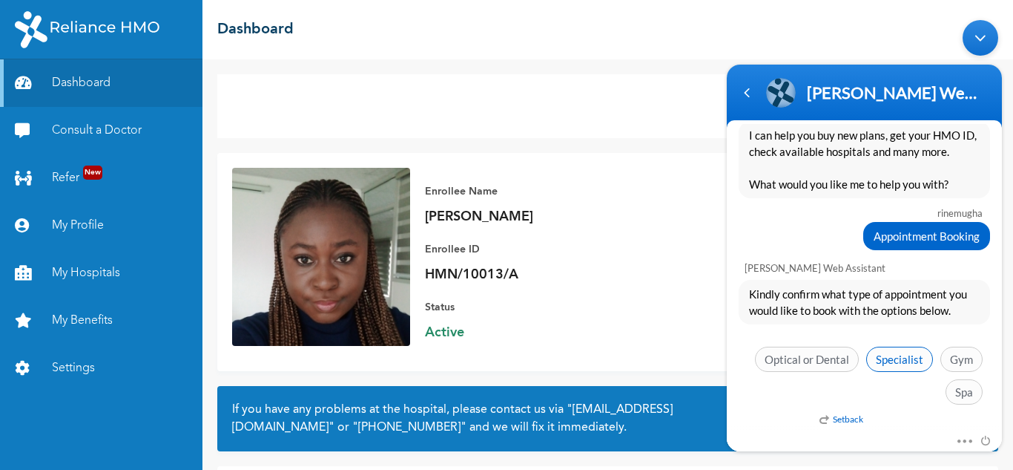
click at [901, 357] on span "Specialist" at bounding box center [899, 358] width 67 height 25
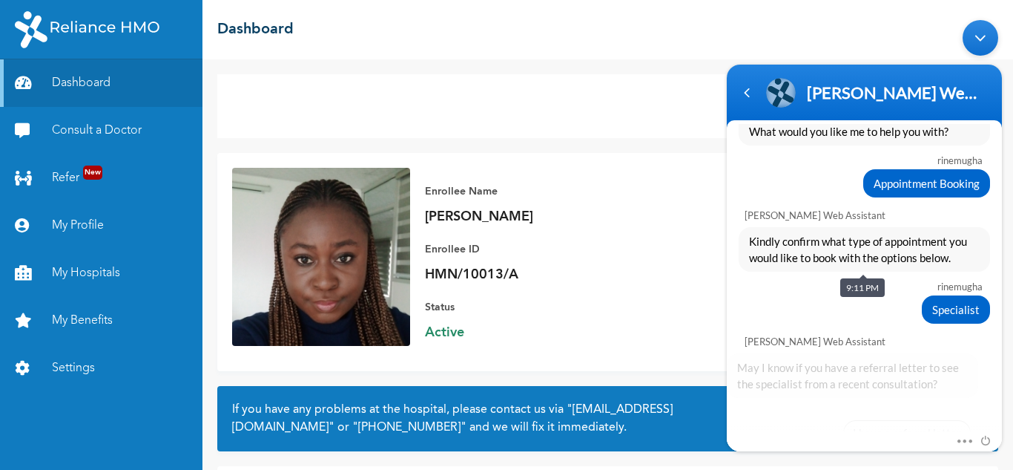
scroll to position [557, 0]
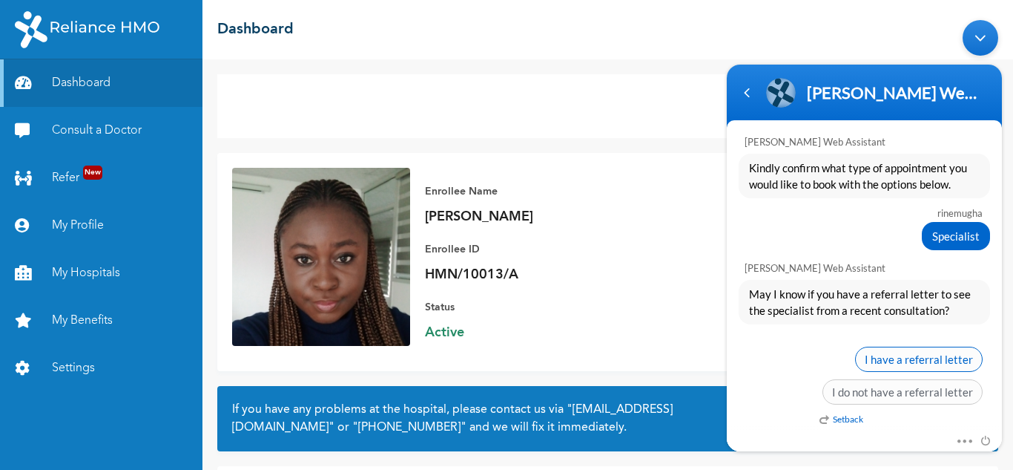
click at [924, 356] on span "I have a referral letter" at bounding box center [919, 358] width 128 height 25
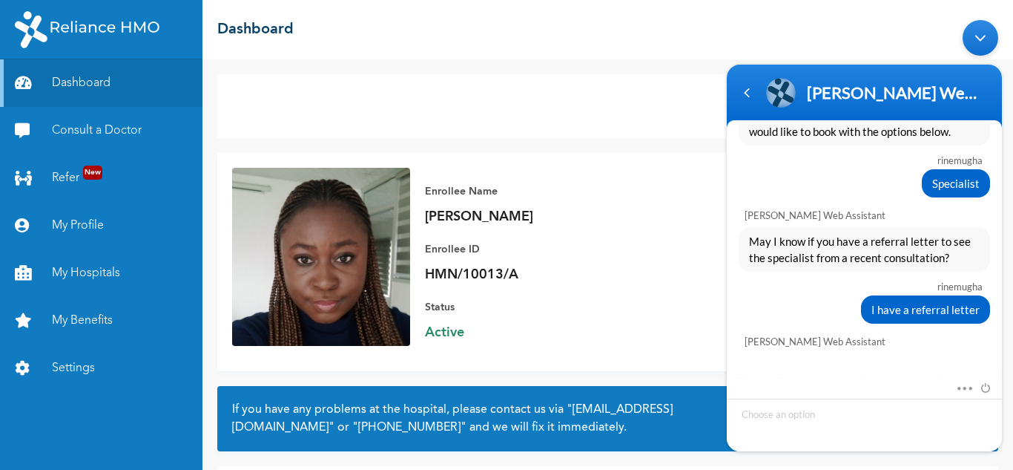
scroll to position [696, 0]
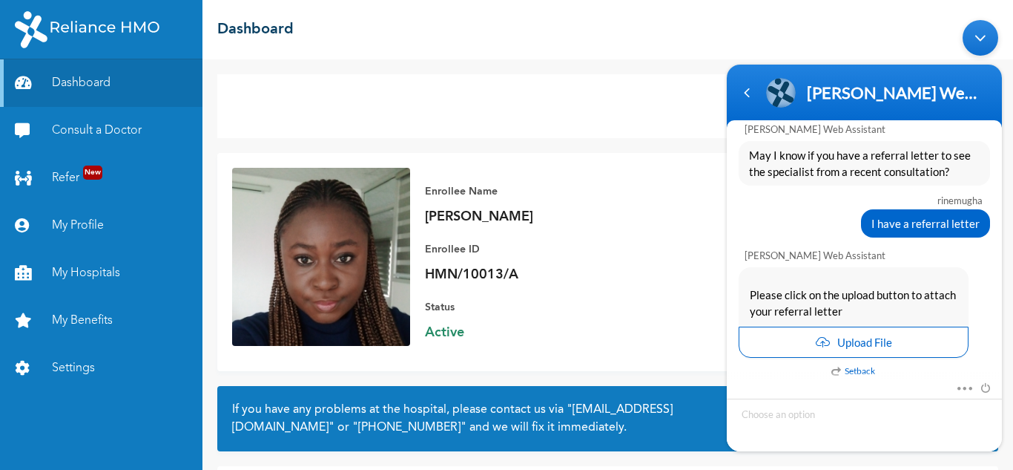
click at [839, 338] on input "file" at bounding box center [854, 338] width 227 height 28
type input "C:\fakepath\99840808referral_letter.pdf"
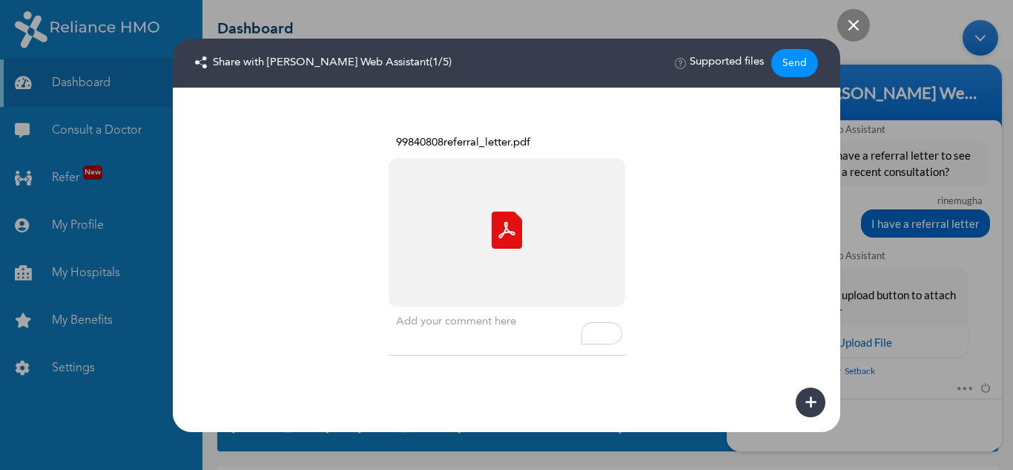
click at [789, 62] on div "Send" at bounding box center [794, 63] width 47 height 28
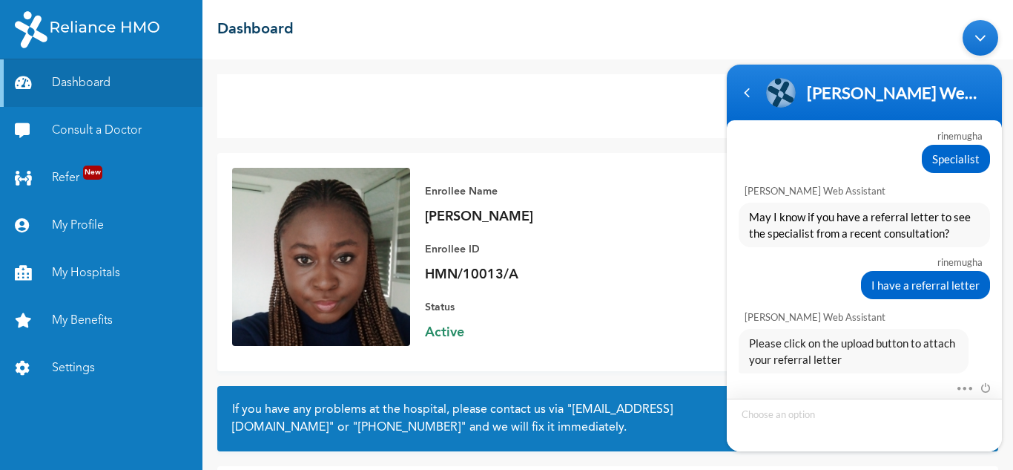
scroll to position [927, 0]
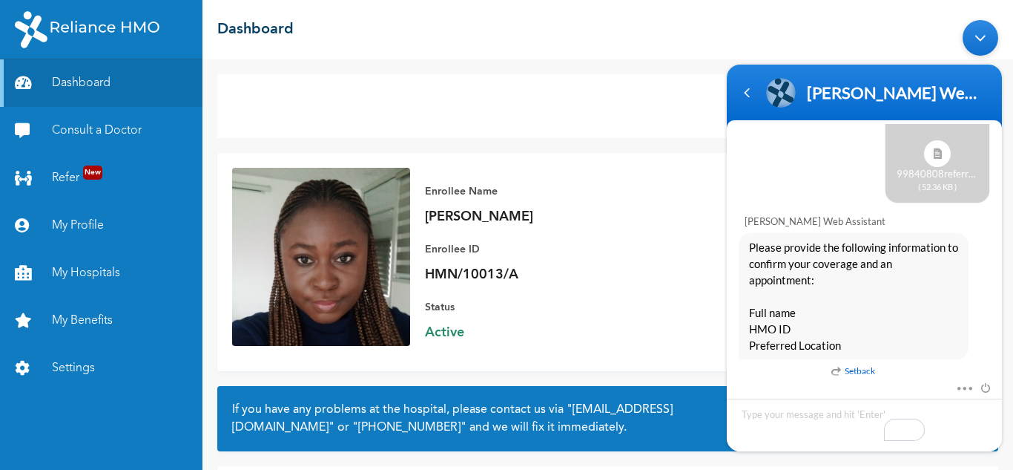
click at [809, 312] on span "Please provide the following information to confirm your coverage and an appoin…" at bounding box center [853, 295] width 209 height 114
drag, startPoint x: 851, startPoint y: 347, endPoint x: 747, endPoint y: 311, distance: 110.0
click at [747, 311] on div "Please provide the following information to confirm your coverage and an appoin…" at bounding box center [854, 295] width 230 height 126
copy span "Full name HMO ID Preferred Location"
click at [778, 417] on textarea "To enrich screen reader interactions, please activate Accessibility in Grammarl…" at bounding box center [864, 424] width 275 height 53
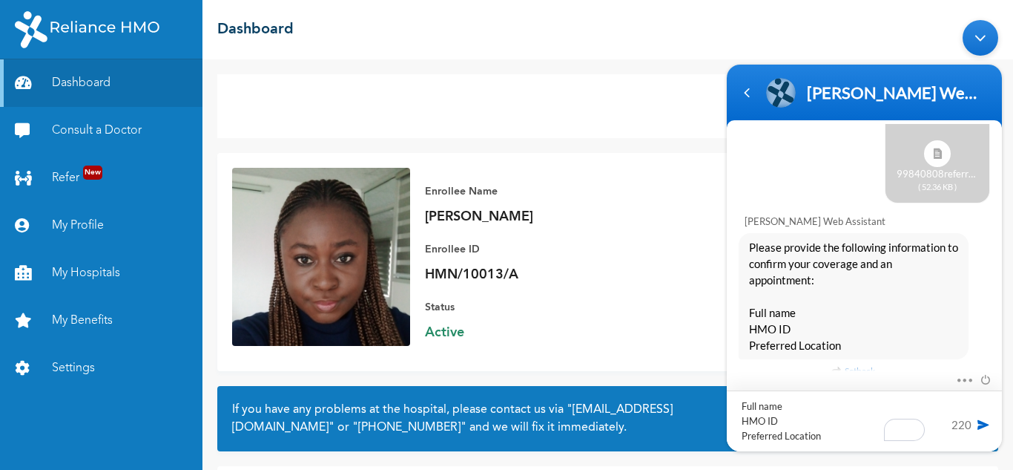
click at [805, 404] on textarea "Full name HMO ID Preferred Location" at bounding box center [864, 419] width 275 height 61
drag, startPoint x: 519, startPoint y: 271, endPoint x: 425, endPoint y: 277, distance: 94.4
click at [425, 277] on p "HMN/10013/A" at bounding box center [529, 275] width 208 height 18
copy p "HMN/10013/A"
click at [794, 424] on textarea "Full name: Inemugha Ruth HMO ID Preferred Location" at bounding box center [864, 419] width 275 height 61
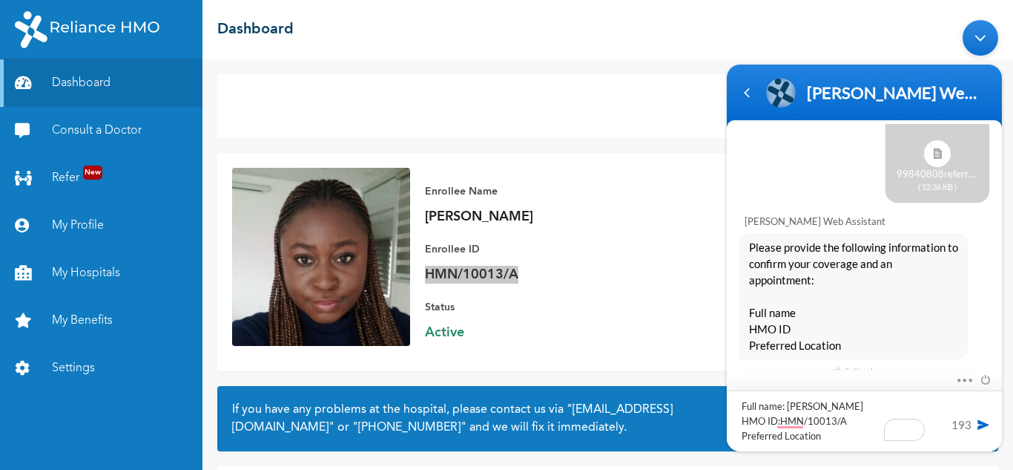
click at [835, 435] on textarea "Full name: Inemugha Ruth HMO ID:HMN/10013/A Preferred Location" at bounding box center [864, 419] width 275 height 61
type textarea "Full name: [PERSON_NAME] HMO ID:HMN/10013/A Preferred Location: [GEOGRAPHIC_DAT…"
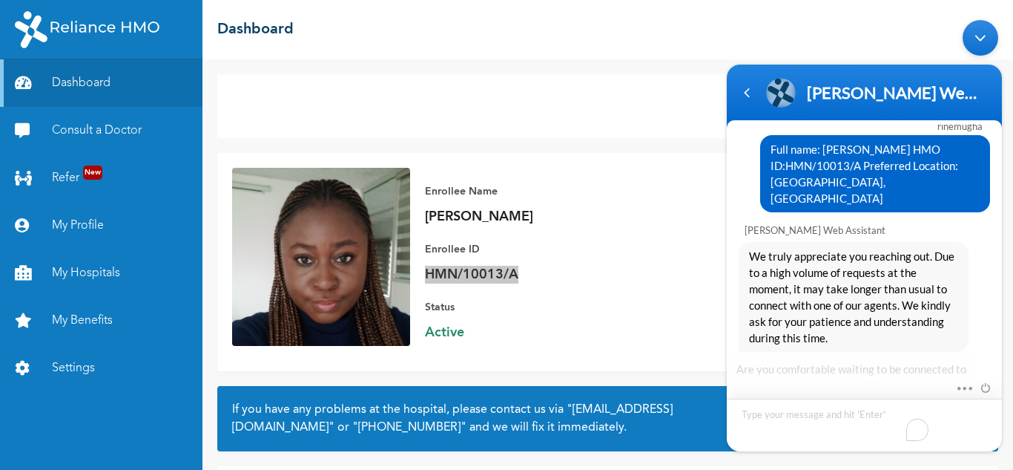
scroll to position [1286, 0]
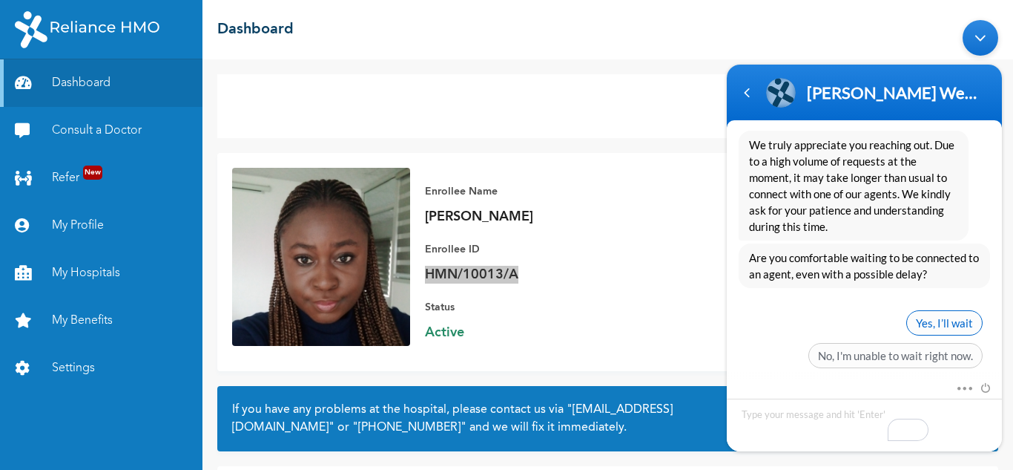
click at [961, 312] on span "Yes, I’ll wait" at bounding box center [944, 321] width 76 height 25
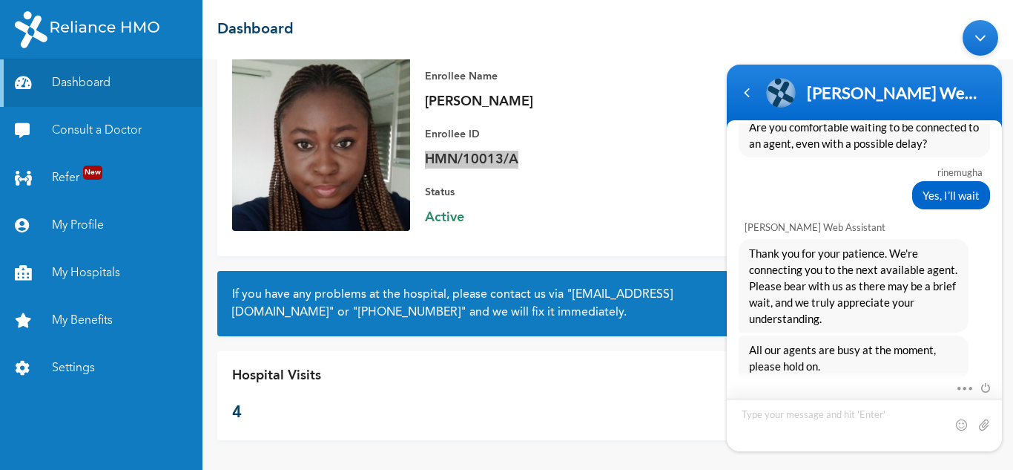
scroll to position [1455, 0]
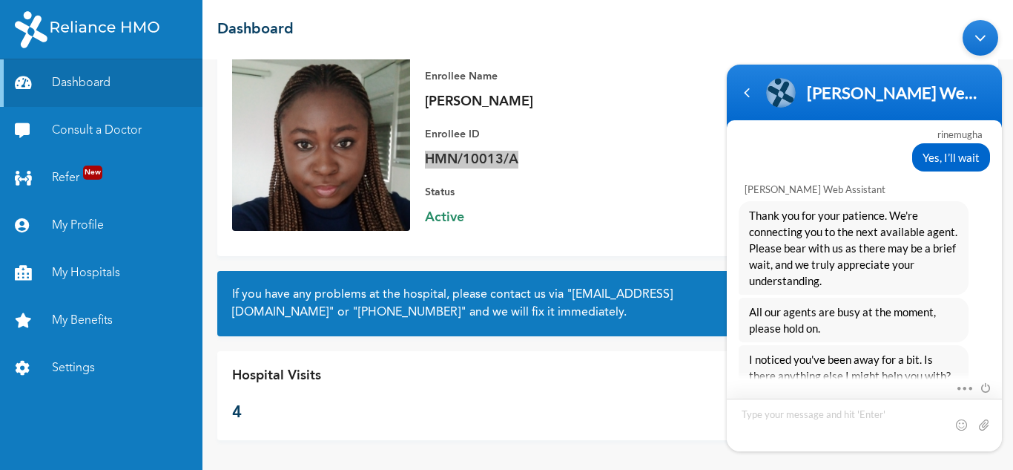
click at [806, 415] on textarea "Type your message and hit 'Enter'" at bounding box center [864, 424] width 275 height 53
type textarea "no"
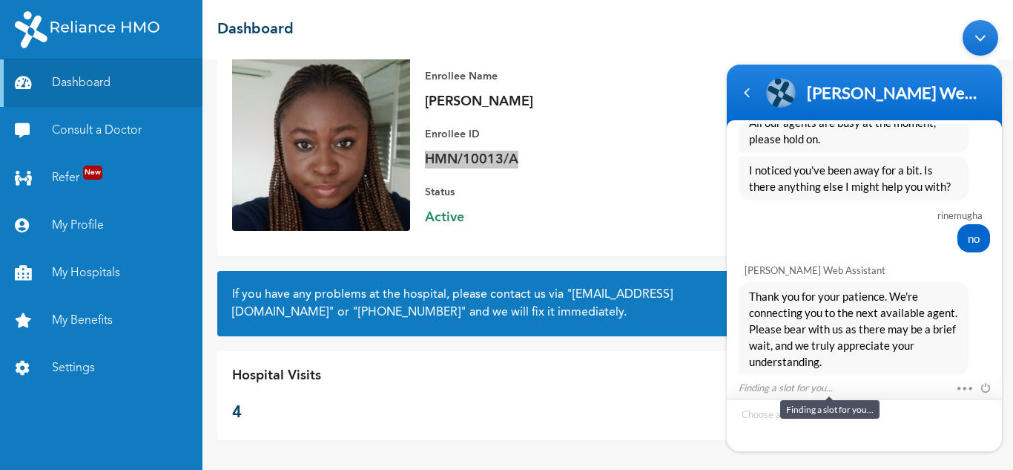
scroll to position [1691, 0]
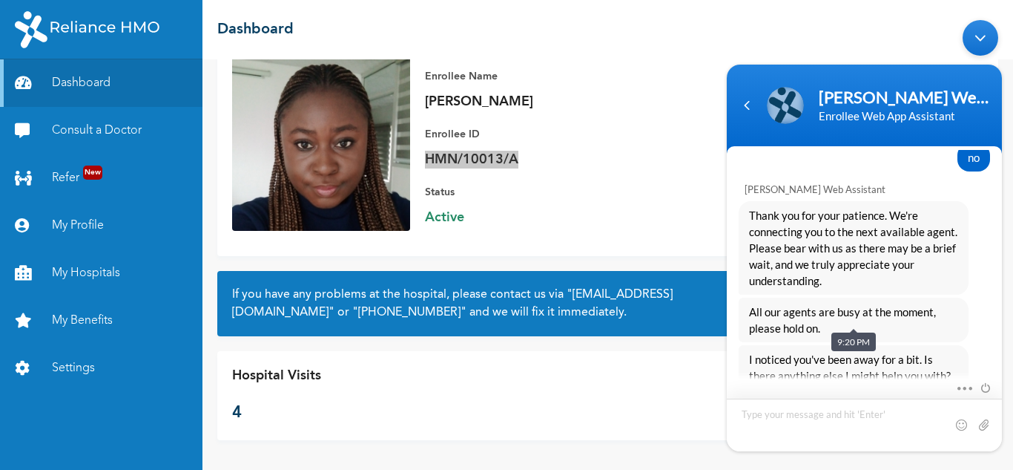
scroll to position [1724, 0]
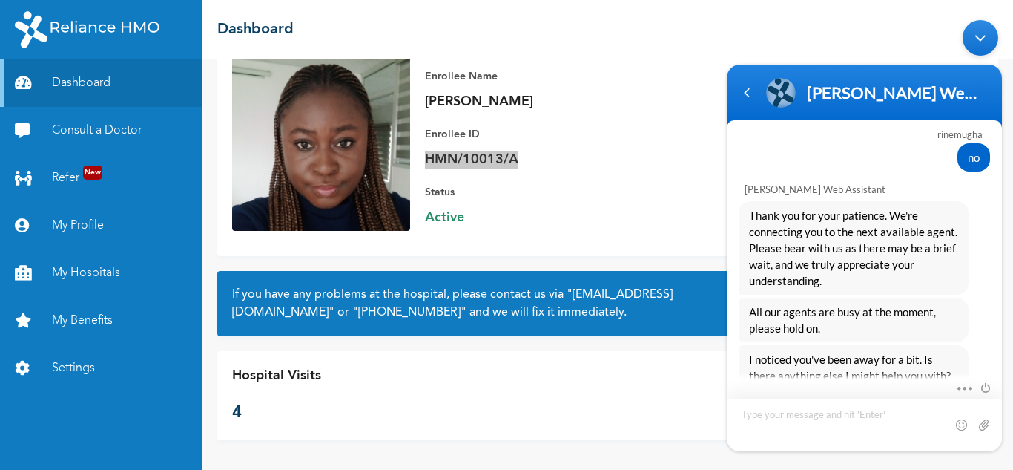
click at [851, 418] on textarea "Type your message and hit 'Enter'" at bounding box center [864, 424] width 275 height 53
type textarea "no"
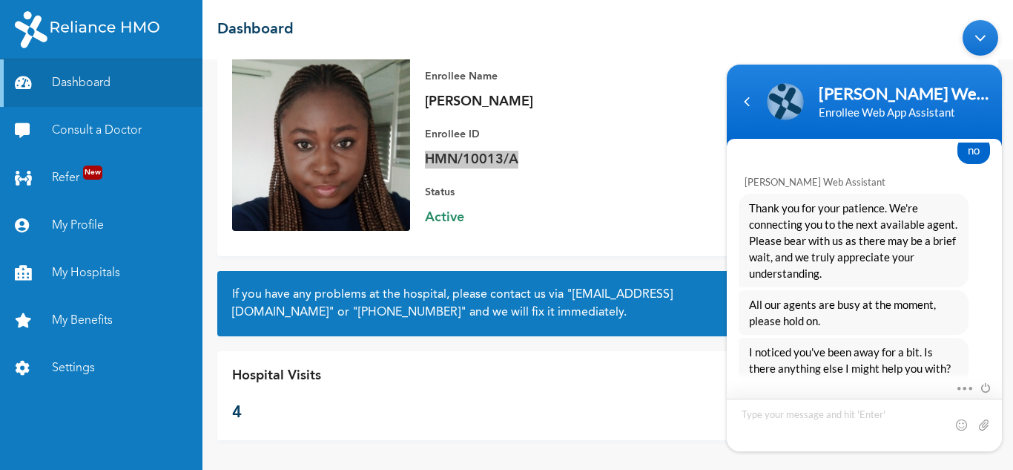
scroll to position [1994, 0]
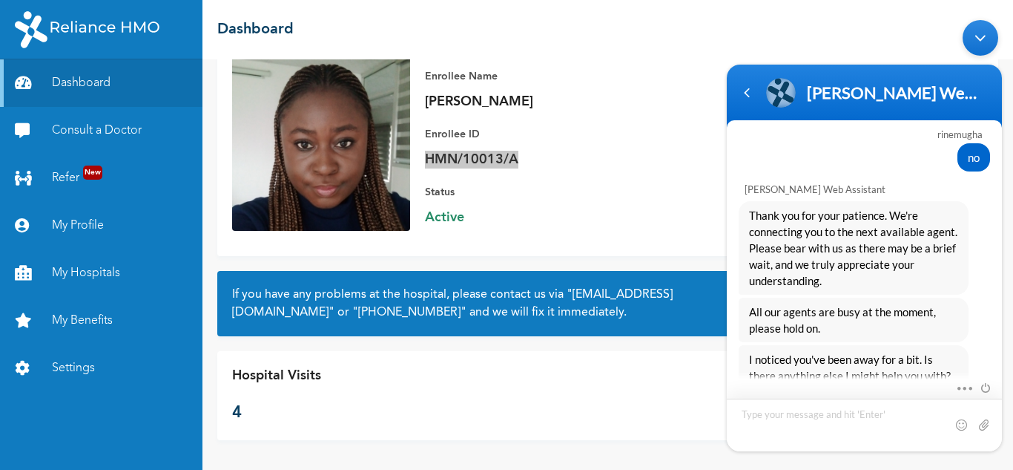
click at [815, 422] on textarea "Type your message and hit 'Enter'" at bounding box center [864, 424] width 275 height 53
type textarea "no"
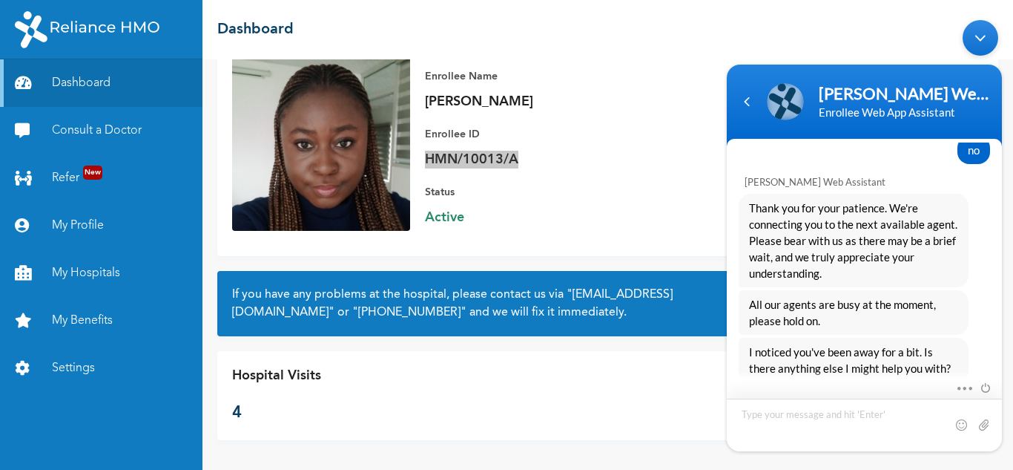
scroll to position [2264, 0]
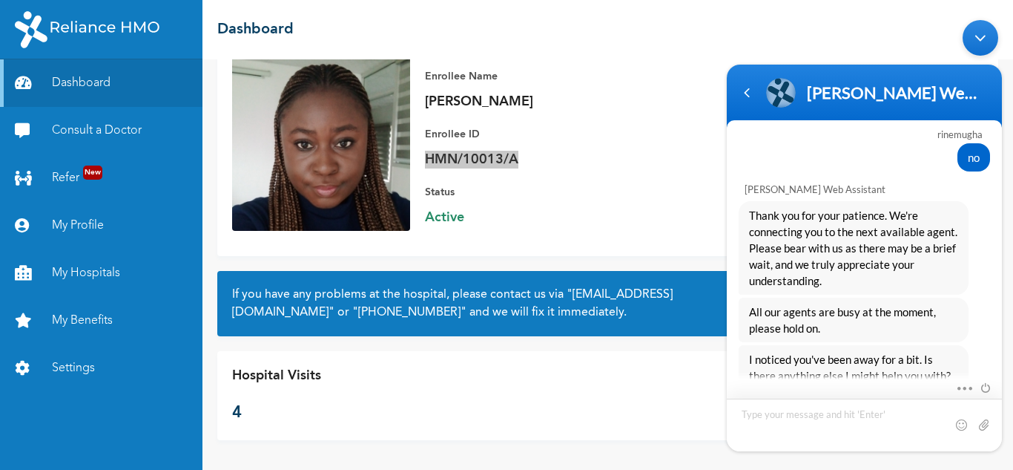
click at [805, 421] on textarea "Type your message and hit 'Enter'" at bounding box center [864, 424] width 275 height 53
type textarea "no"
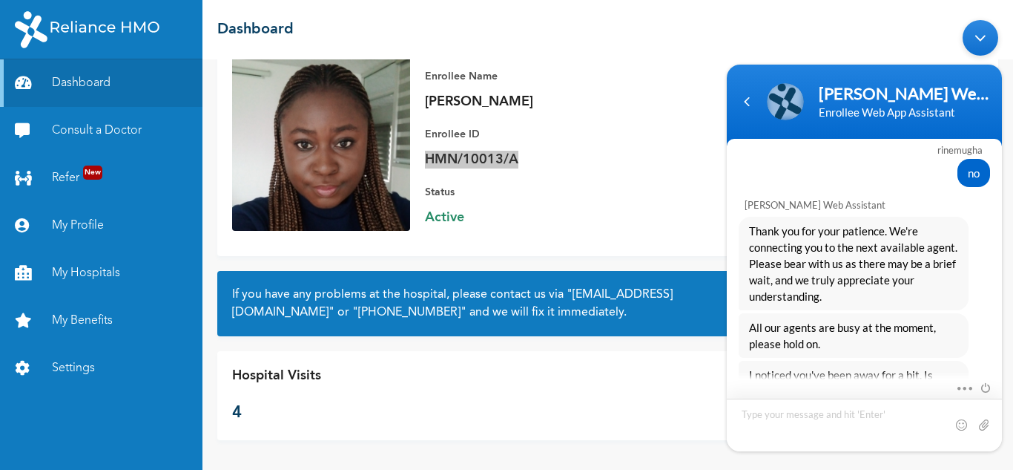
scroll to position [2534, 0]
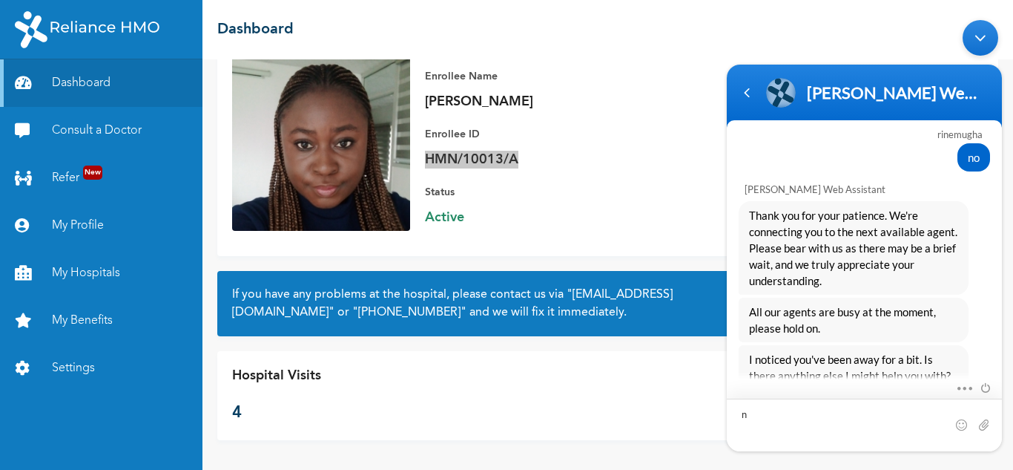
type textarea "no"
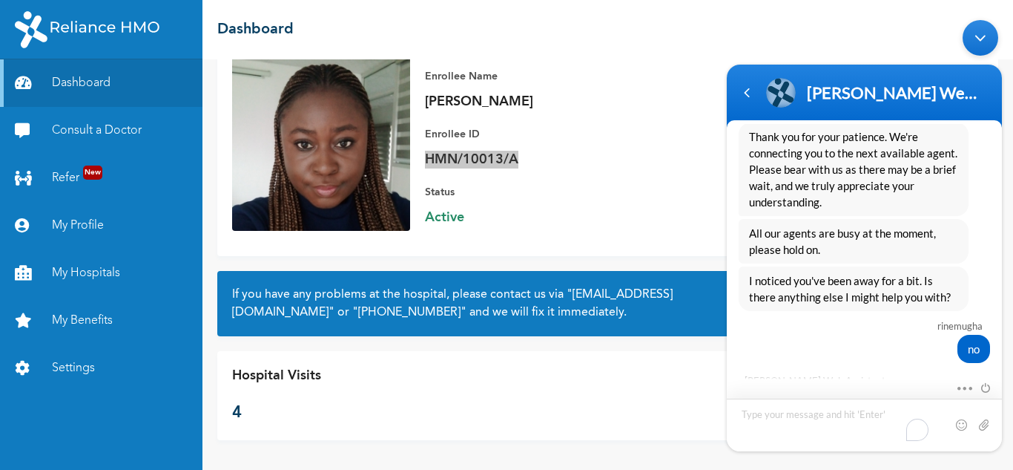
scroll to position [2771, 0]
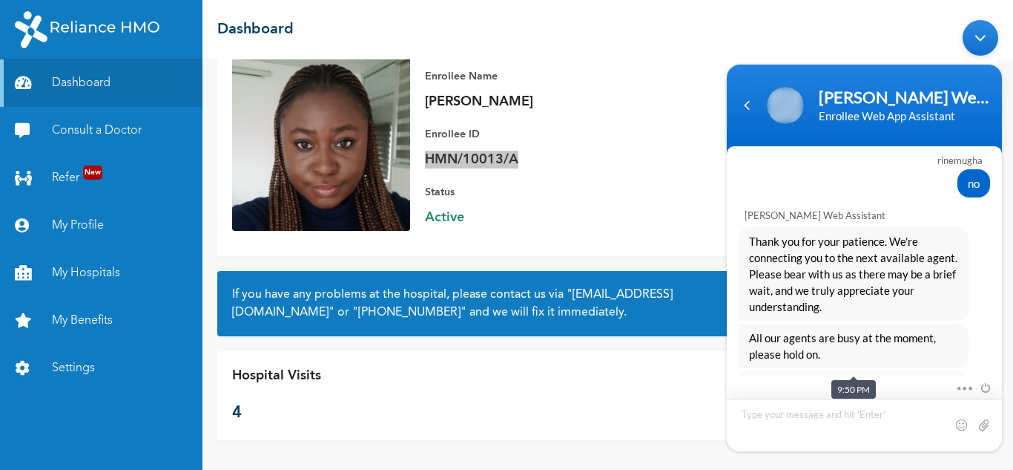
scroll to position [2830, 0]
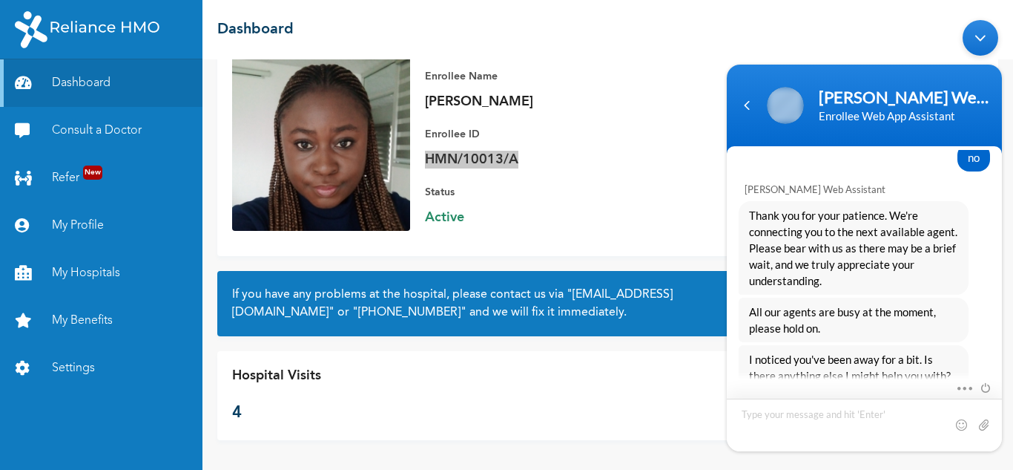
click at [830, 406] on textarea "Type your message and hit 'Enter'" at bounding box center [864, 424] width 275 height 53
type textarea "no"
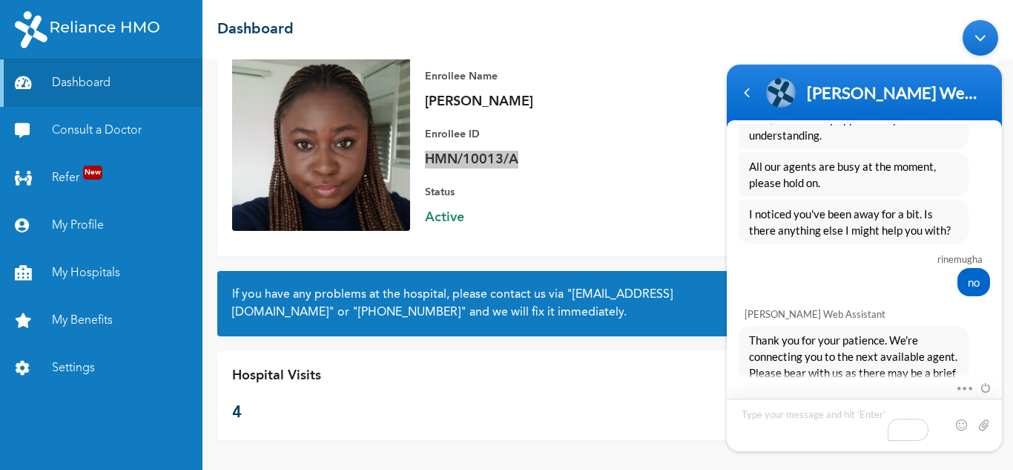
scroll to position [3074, 0]
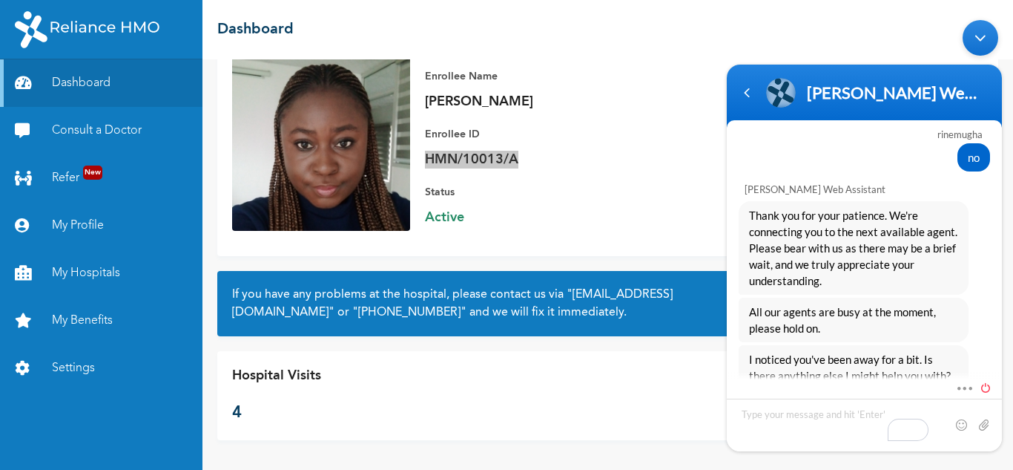
click at [983, 386] on span at bounding box center [982, 384] width 16 height 13
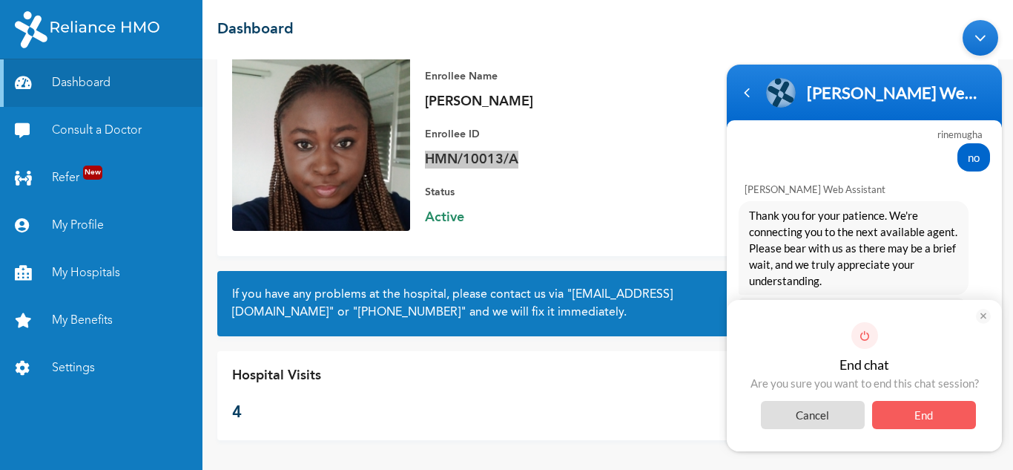
click at [915, 410] on span "End" at bounding box center [924, 414] width 104 height 28
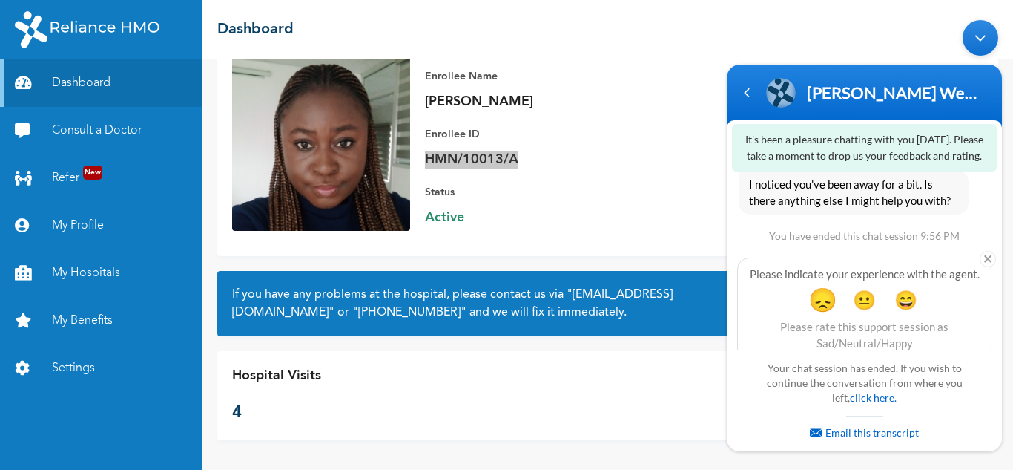
click at [823, 284] on span "😞" at bounding box center [822, 298] width 29 height 29
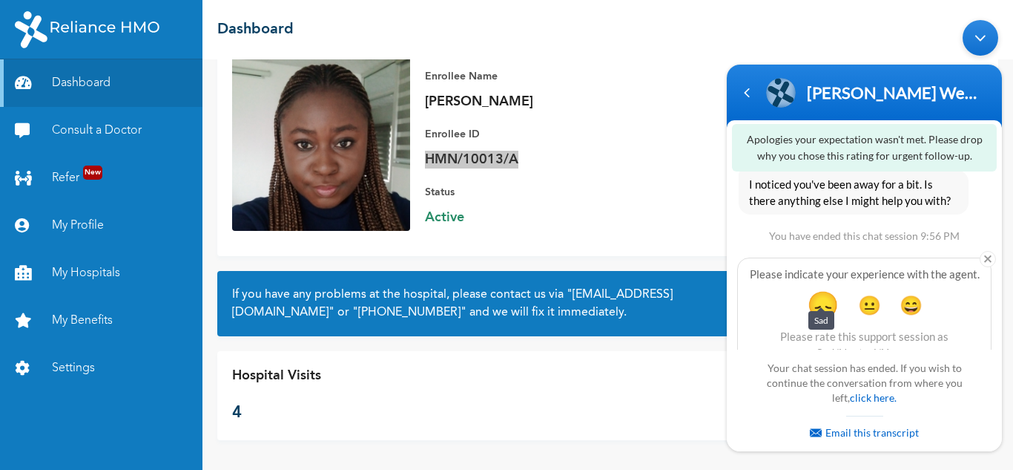
scroll to position [3367, 0]
